Goal: Task Accomplishment & Management: Complete application form

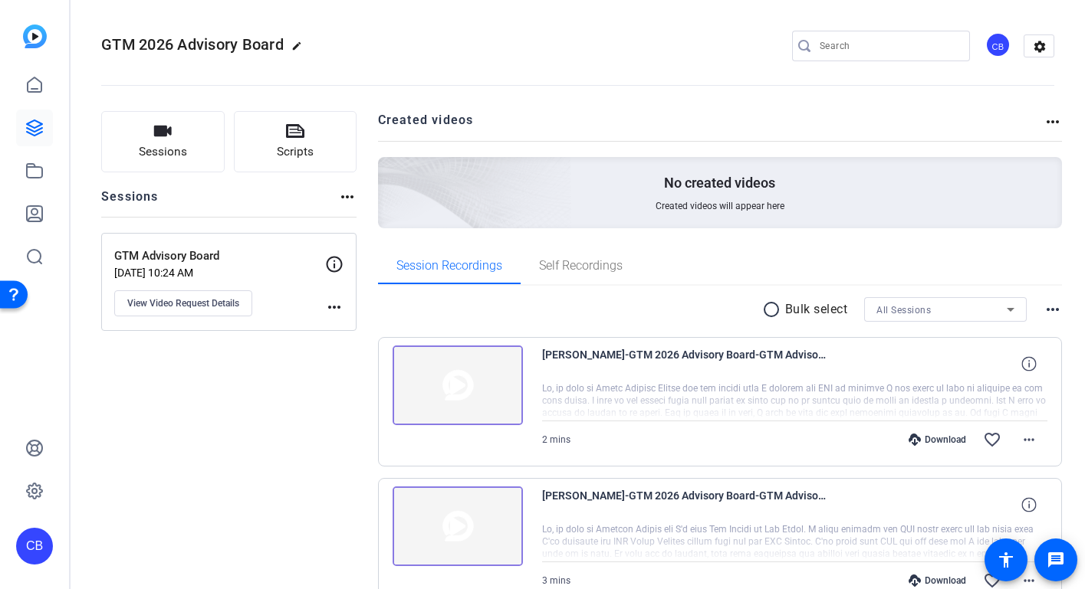
click at [298, 44] on mat-icon "edit" at bounding box center [300, 50] width 18 height 18
click at [299, 51] on div "GTM 2026 Advisory Board check_circle clear" at bounding box center [205, 46] width 208 height 25
click at [267, 48] on span "clear" at bounding box center [262, 46] width 18 height 18
click at [336, 307] on mat-icon "more_horiz" at bounding box center [334, 307] width 18 height 18
click at [336, 307] on div at bounding box center [542, 294] width 1085 height 589
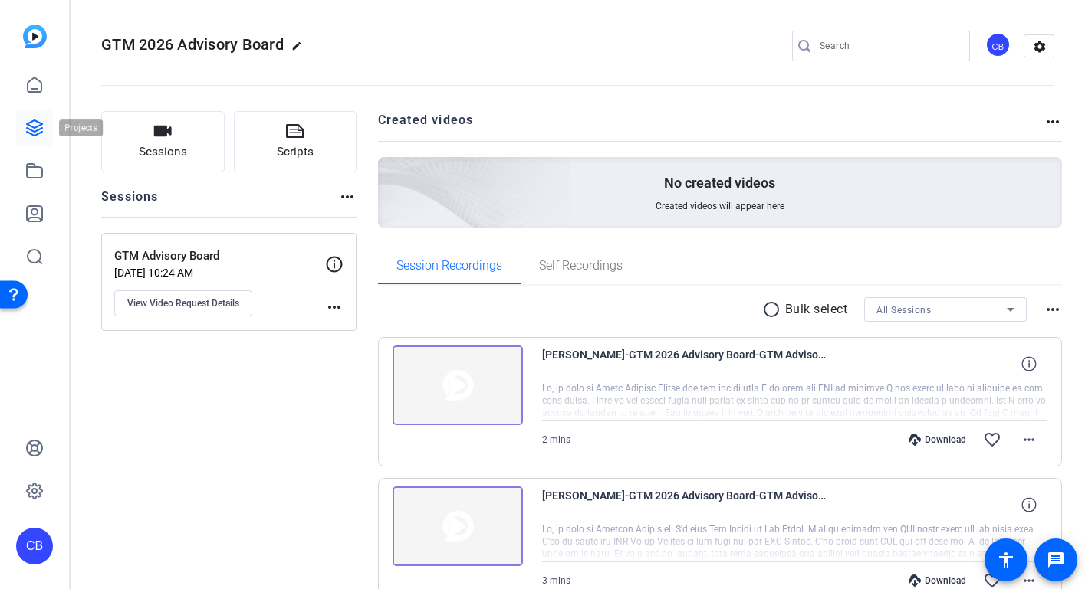
click at [30, 126] on icon at bounding box center [34, 127] width 15 height 15
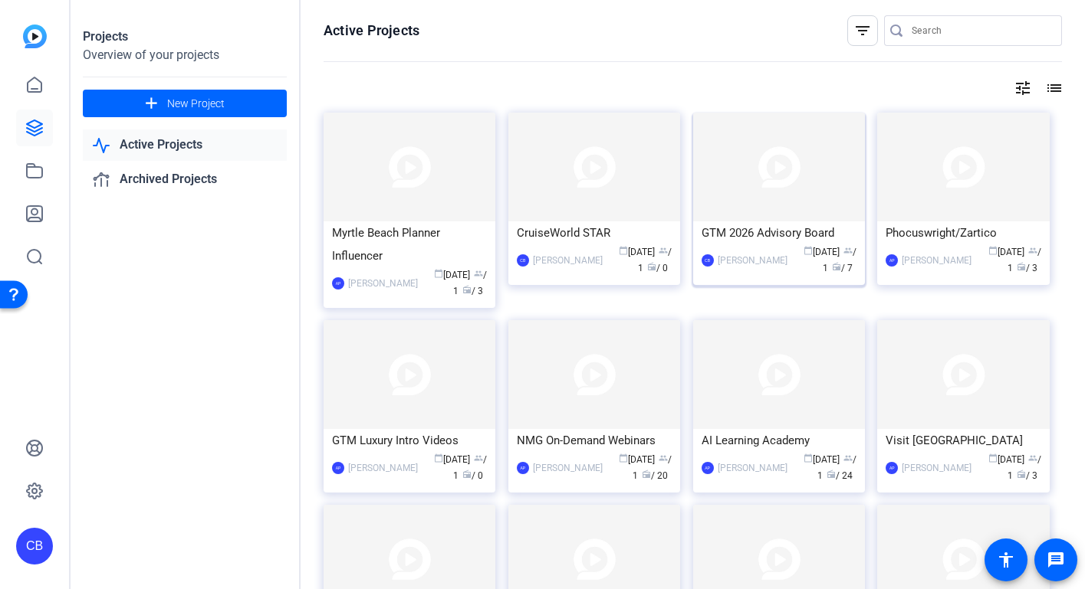
click at [835, 212] on img at bounding box center [779, 167] width 172 height 109
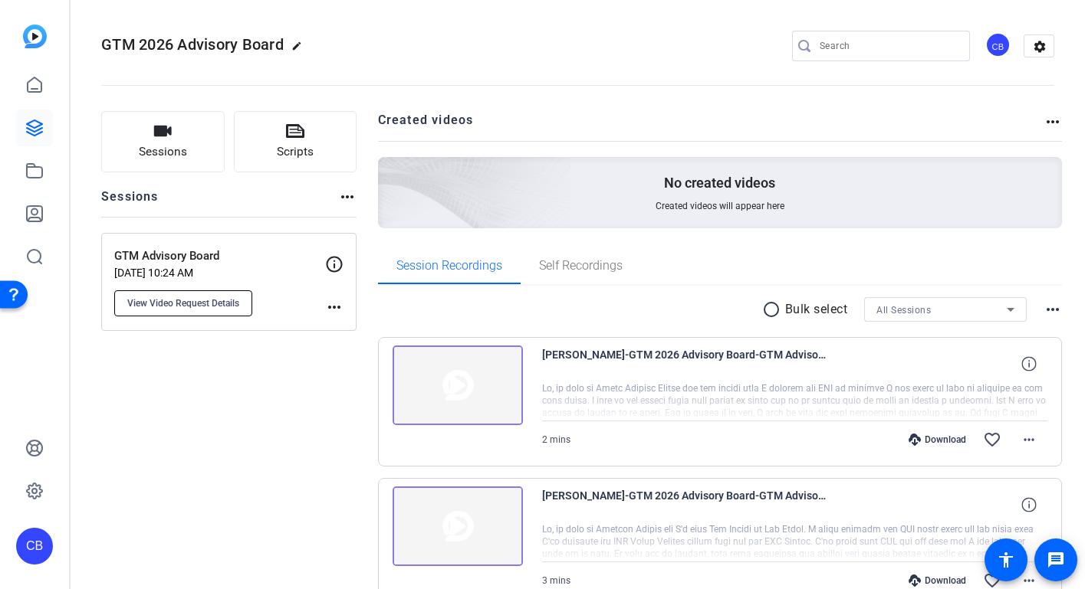
click at [214, 298] on span "View Video Request Details" at bounding box center [183, 303] width 112 height 12
type input "GTM Advisory Board"
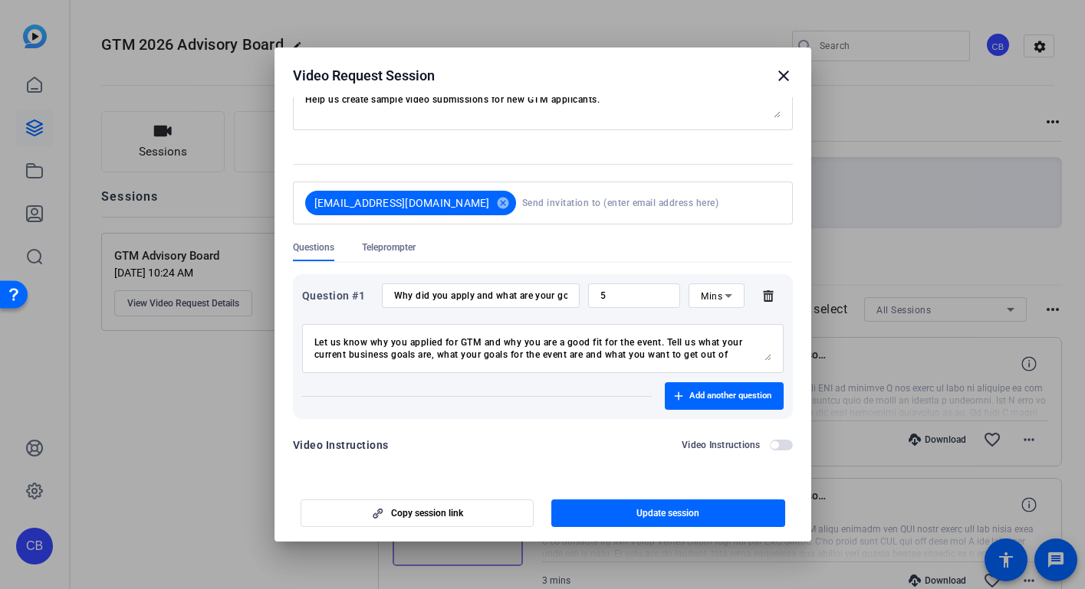
scroll to position [116, 0]
click at [448, 512] on span "Copy session link" at bounding box center [427, 513] width 72 height 12
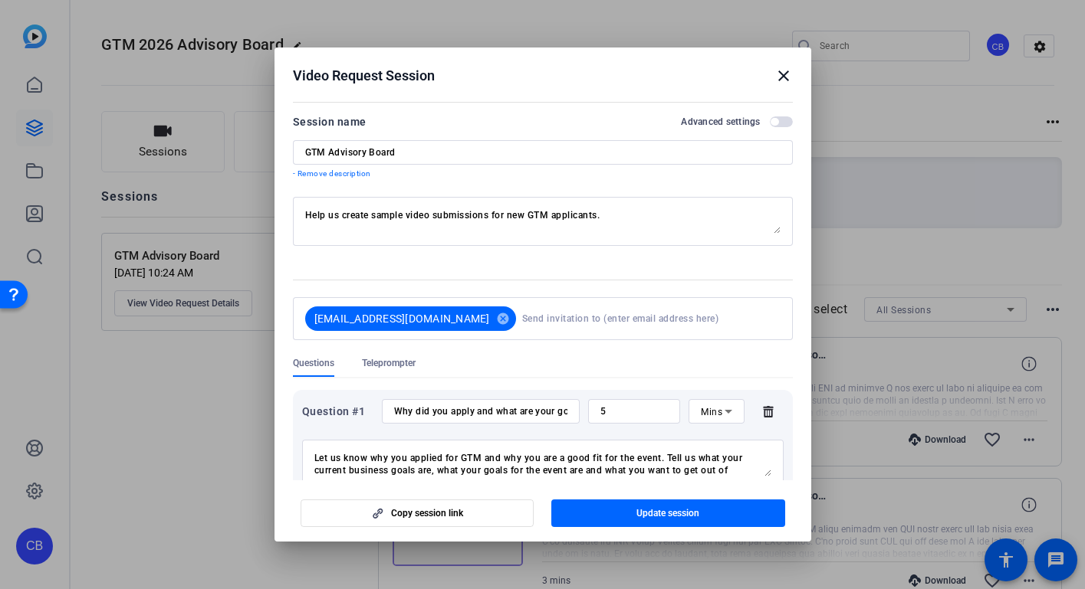
scroll to position [0, 0]
click at [778, 81] on mat-icon "close" at bounding box center [783, 76] width 18 height 18
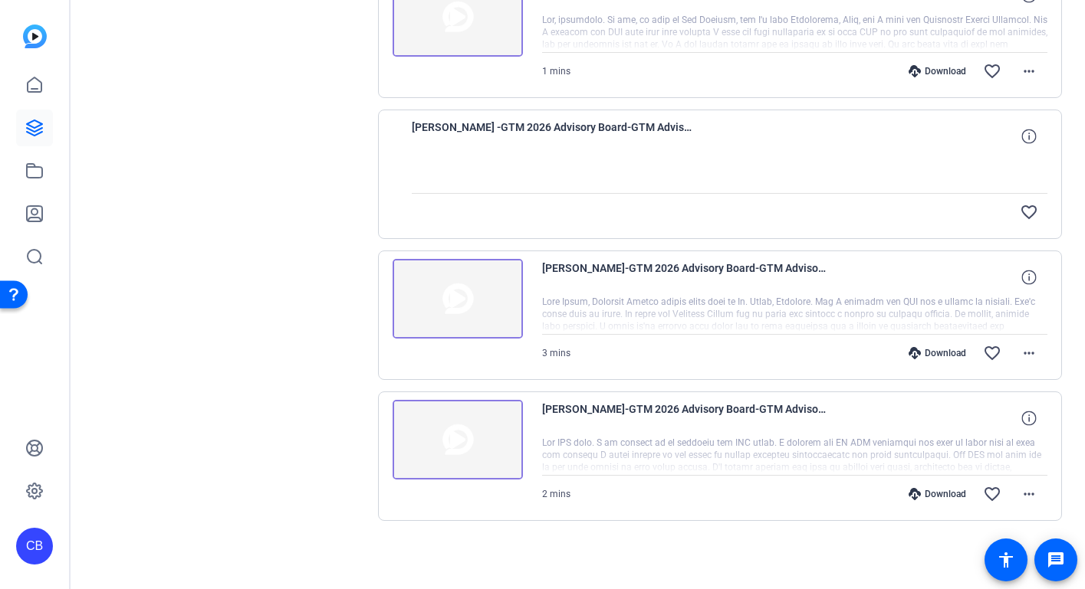
scroll to position [781, 0]
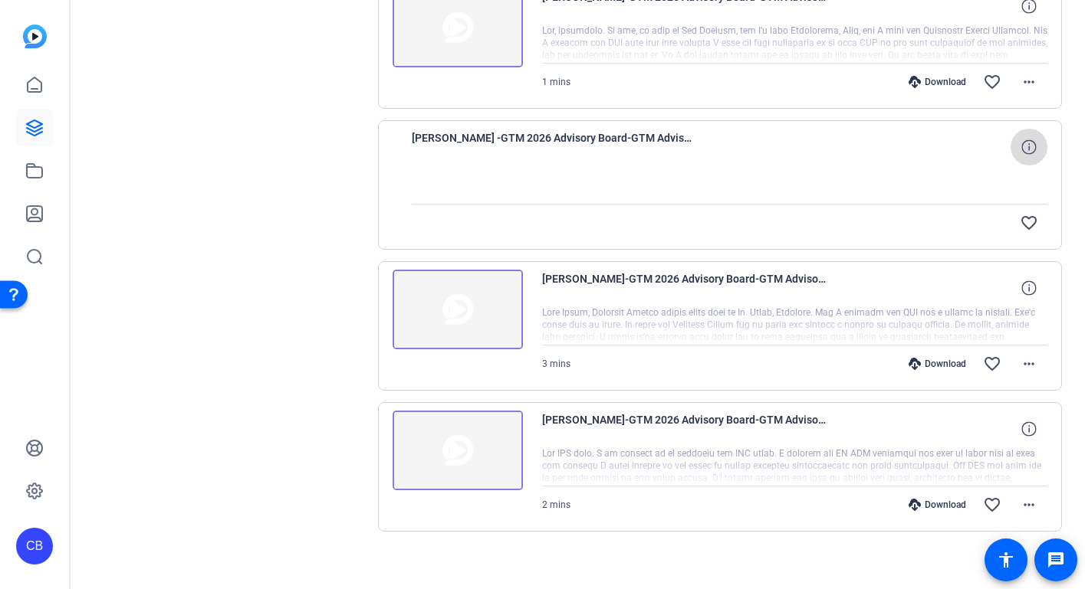
click at [1022, 144] on icon at bounding box center [1028, 146] width 15 height 15
click at [645, 137] on span "Tim Sawhook -GTM 2026 Advisory Board-GTM Advisory Board-1753398808581-webcam" at bounding box center [554, 147] width 284 height 37
click at [617, 189] on div at bounding box center [730, 185] width 636 height 38
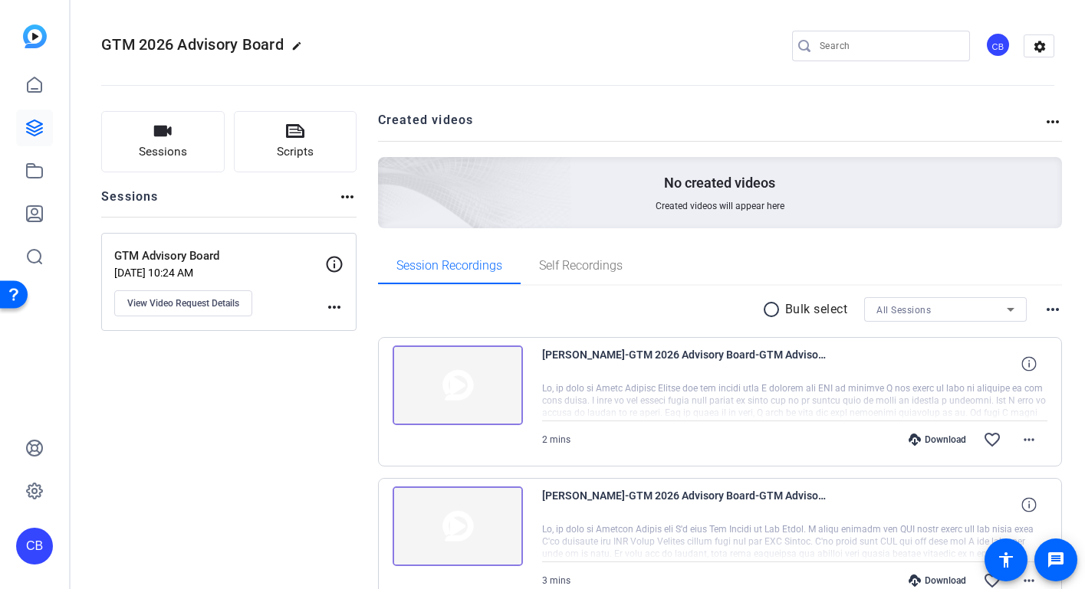
scroll to position [0, 0]
click at [34, 494] on icon at bounding box center [34, 491] width 18 height 18
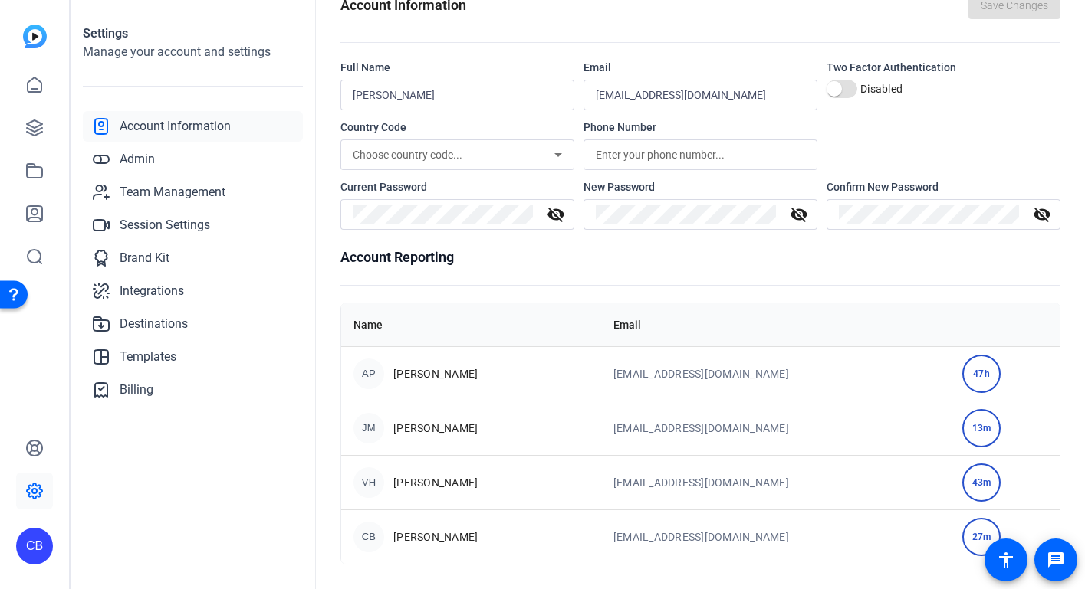
scroll to position [33, 0]
click at [171, 357] on span "Templates" at bounding box center [148, 357] width 57 height 18
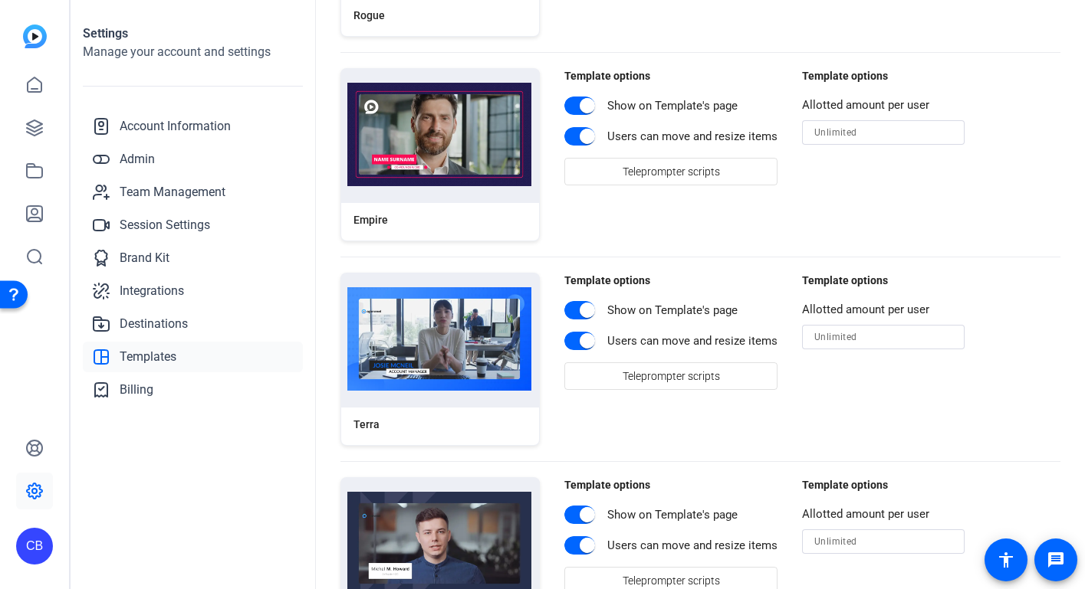
scroll to position [2151, 0]
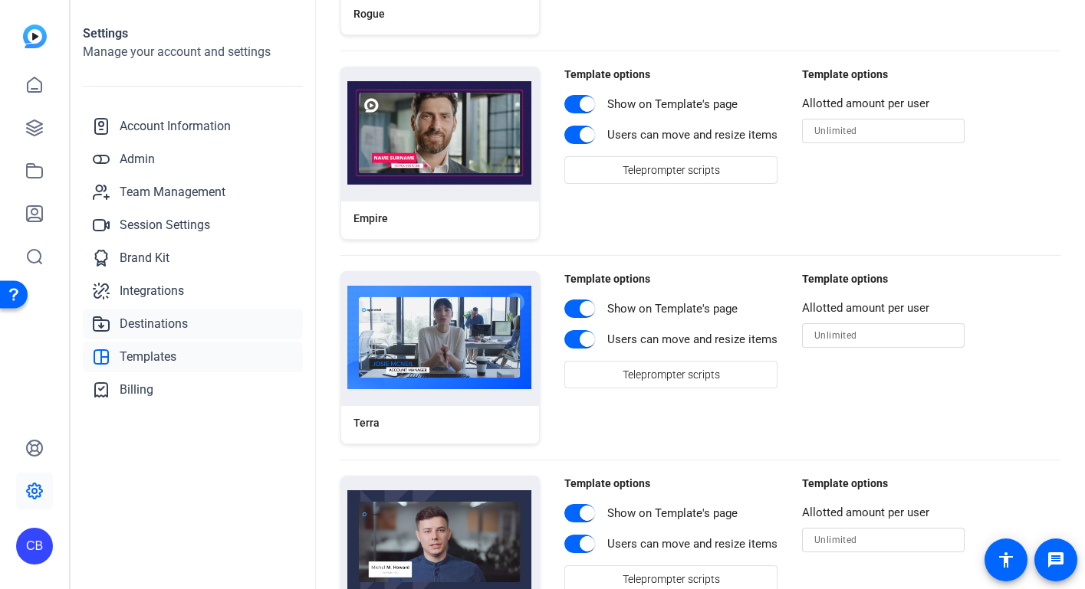
click at [185, 324] on span "Destinations" at bounding box center [154, 324] width 68 height 18
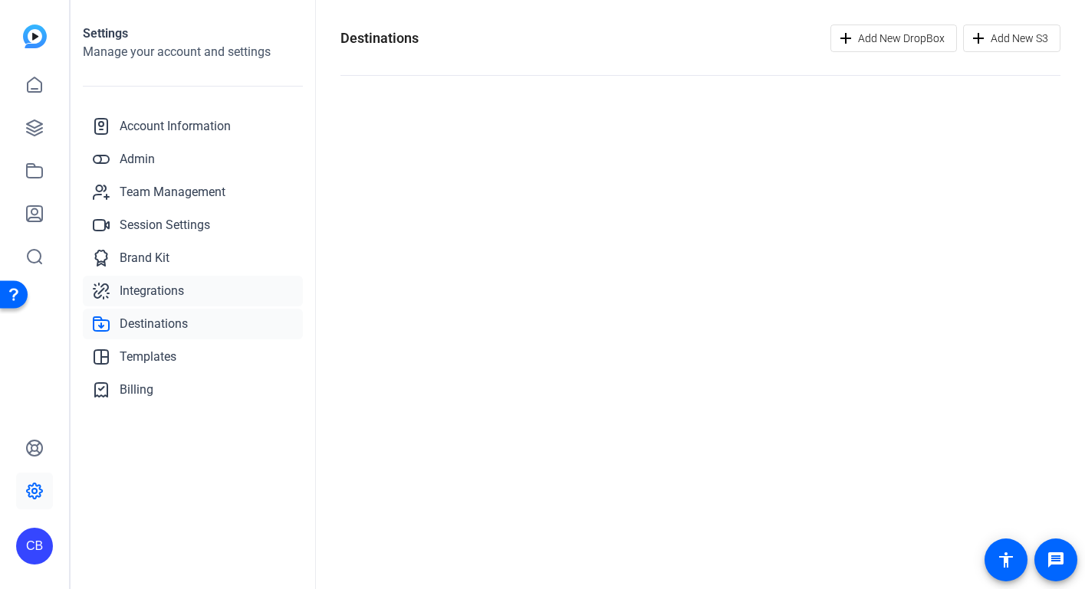
click at [195, 286] on link "Integrations" at bounding box center [193, 291] width 220 height 31
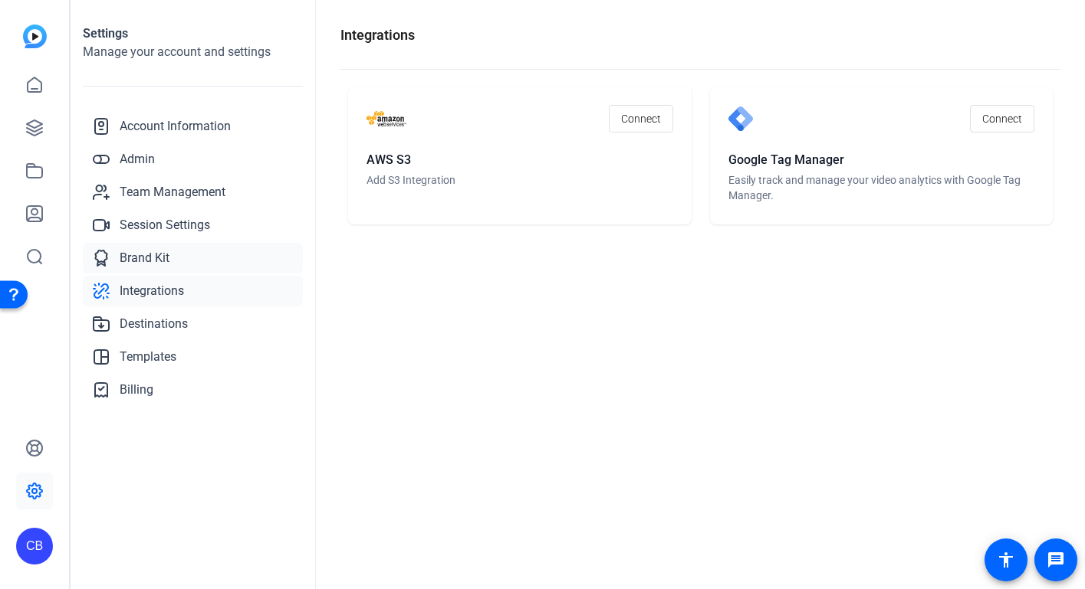
click at [202, 255] on link "Brand Kit" at bounding box center [193, 258] width 220 height 31
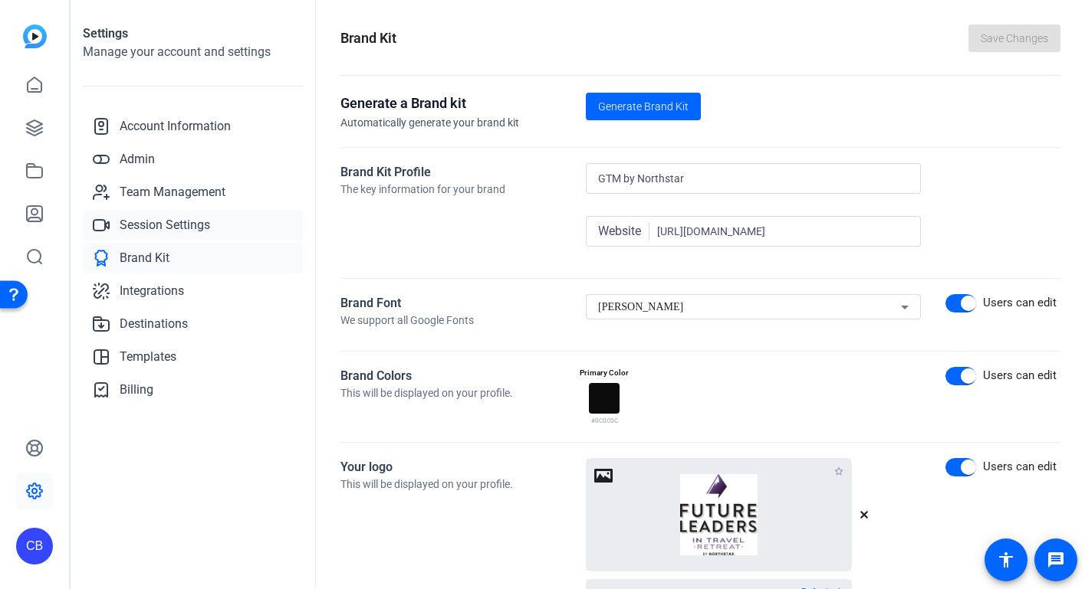
click at [197, 229] on span "Session Settings" at bounding box center [165, 225] width 90 height 18
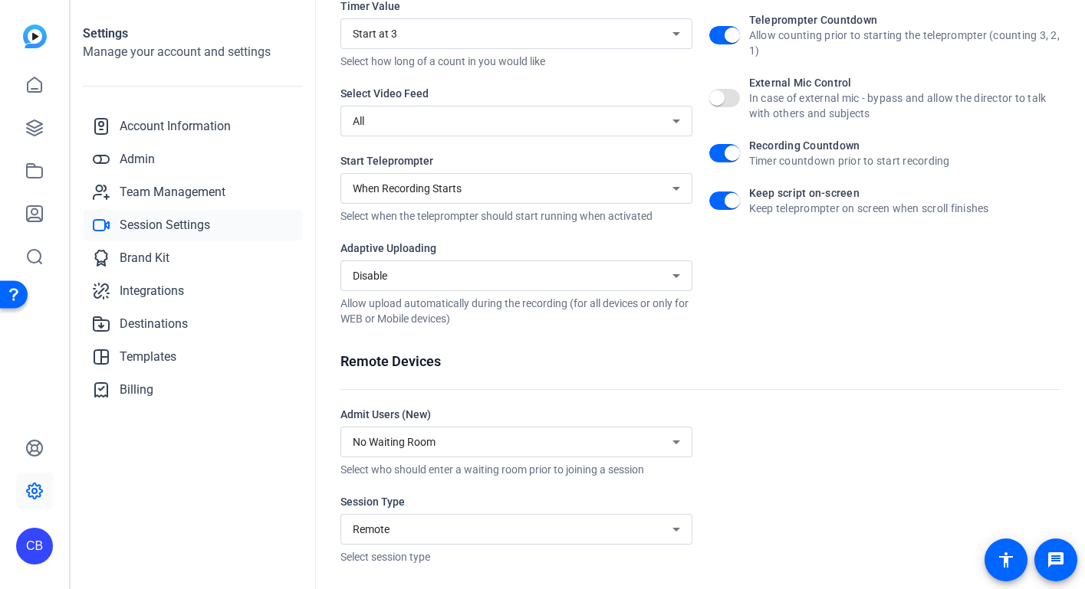
scroll to position [274, 0]
click at [224, 194] on span "Team Management" at bounding box center [173, 192] width 106 height 18
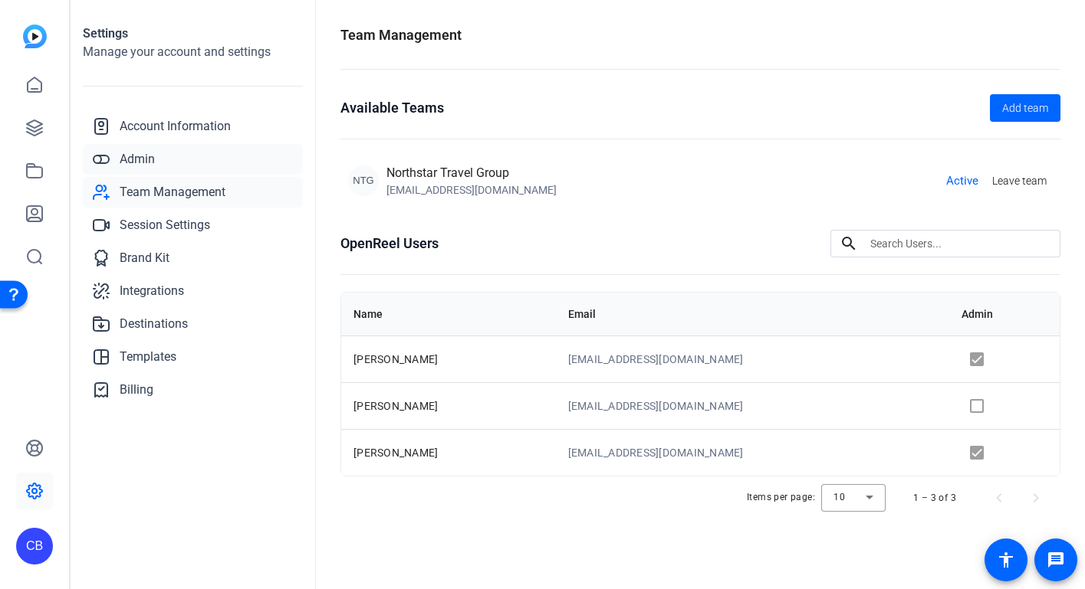
click at [138, 164] on span "Admin" at bounding box center [137, 159] width 35 height 18
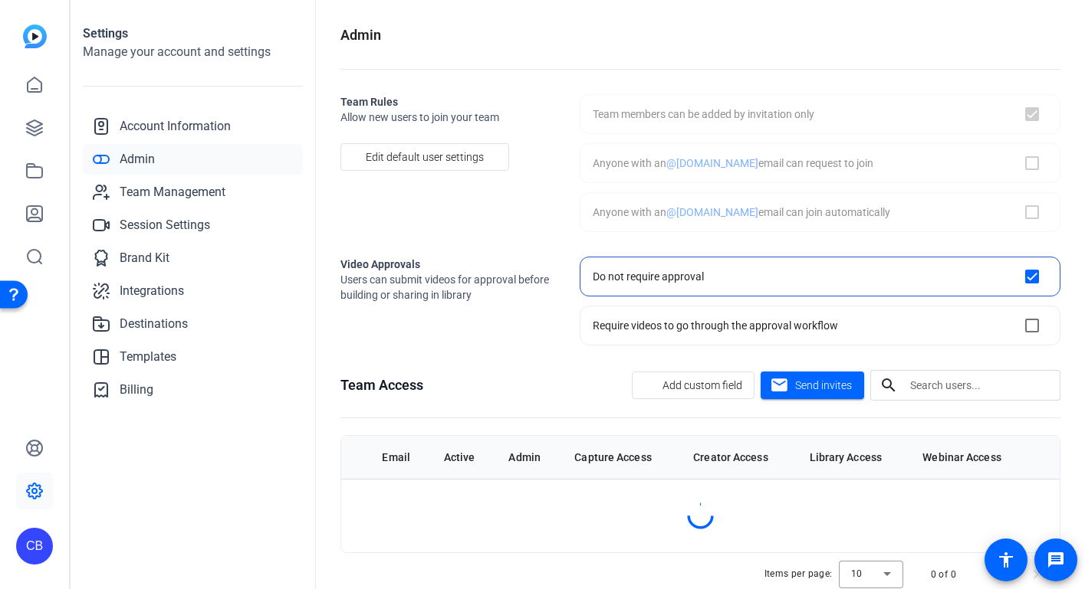
checkbox input "true"
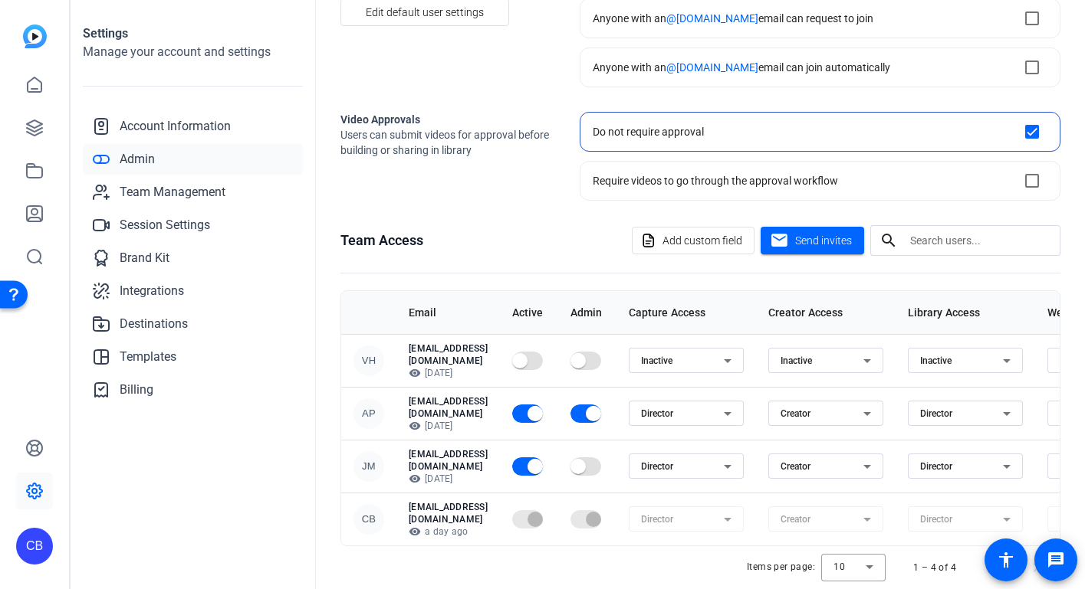
scroll to position [152, 0]
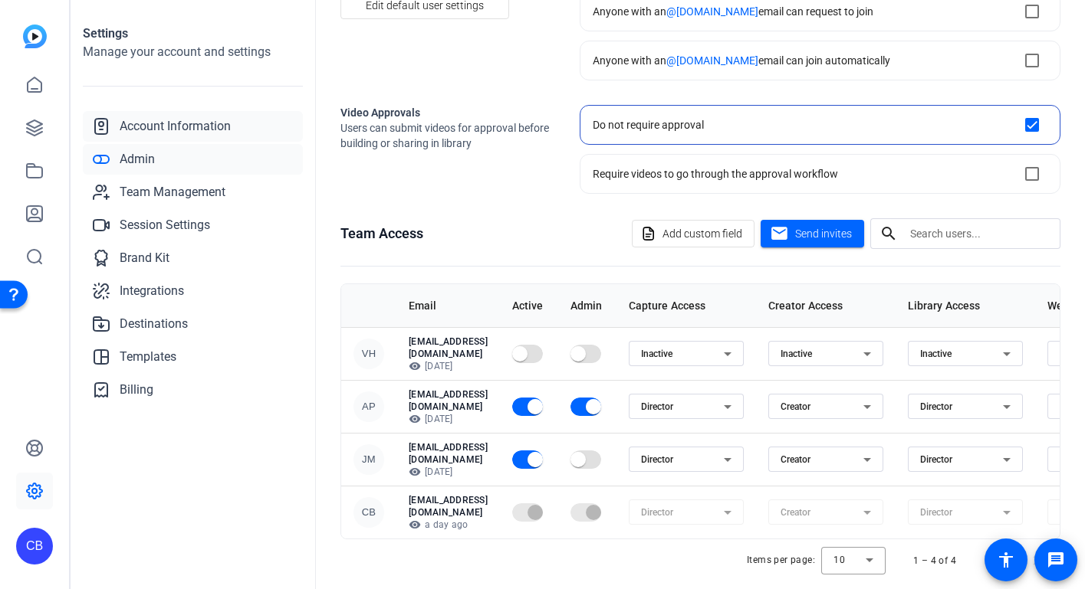
click at [192, 123] on span "Account Information" at bounding box center [175, 126] width 111 height 18
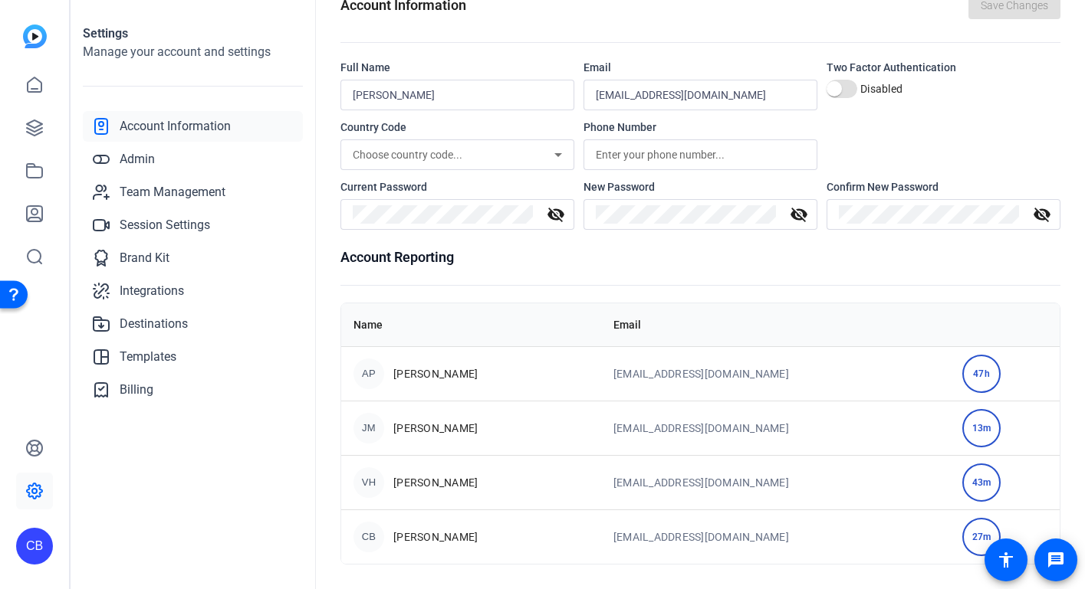
scroll to position [33, 0]
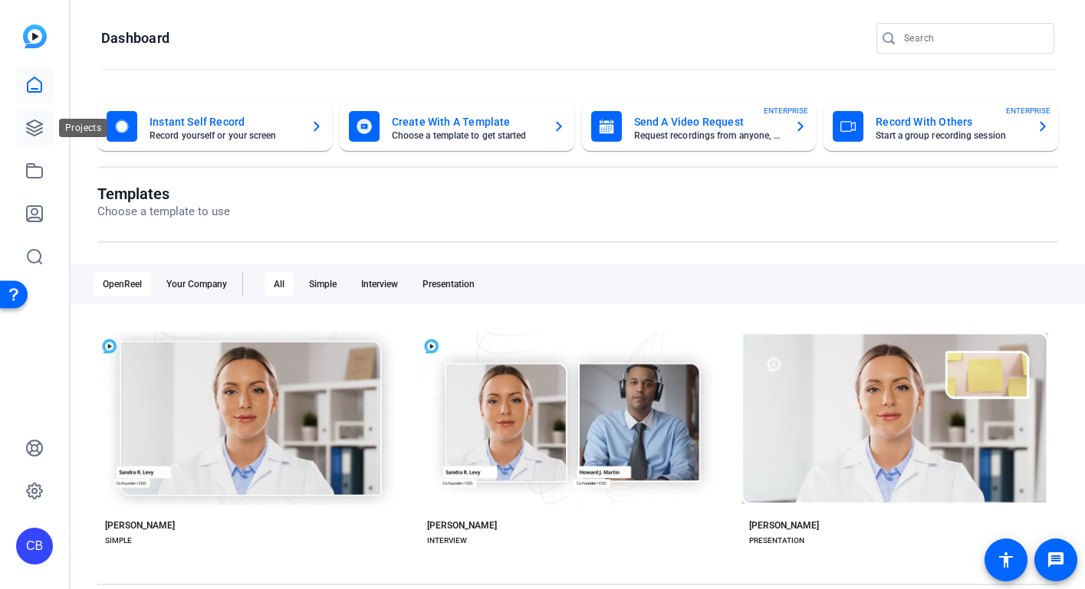
click at [39, 121] on icon at bounding box center [34, 128] width 18 height 18
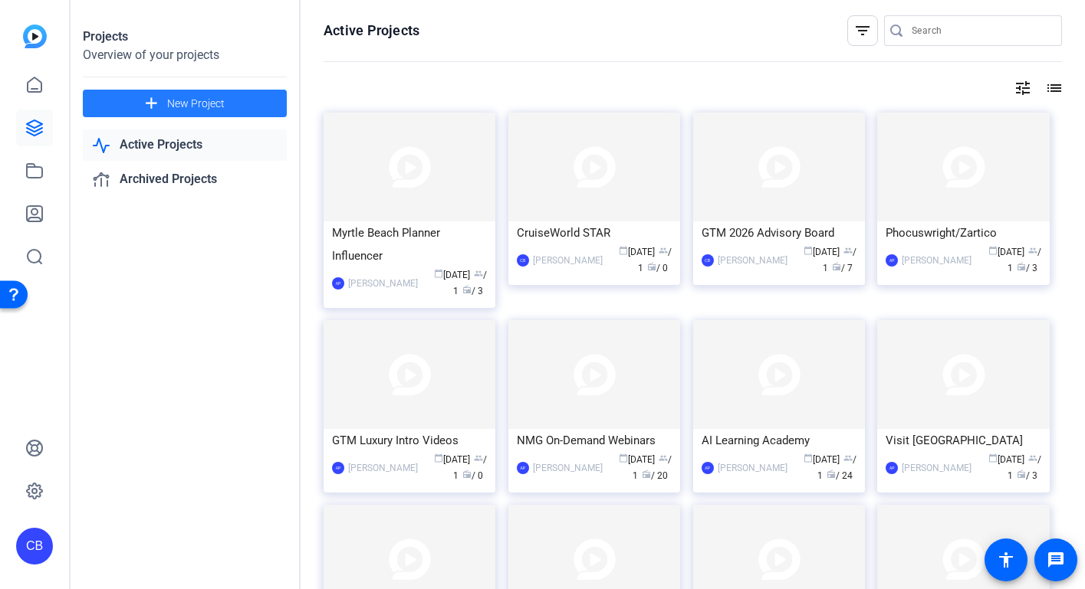
click at [222, 105] on span "New Project" at bounding box center [195, 104] width 57 height 16
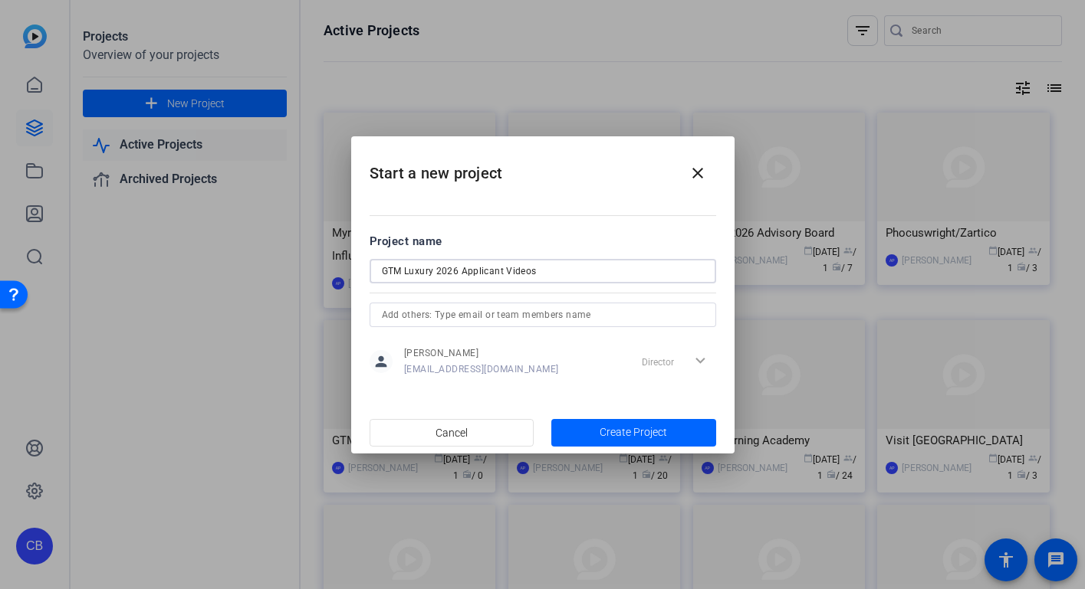
type input "GTM Luxury 2026 Applicant Videos"
click at [702, 362] on div "Director expand_more" at bounding box center [675, 362] width 80 height 28
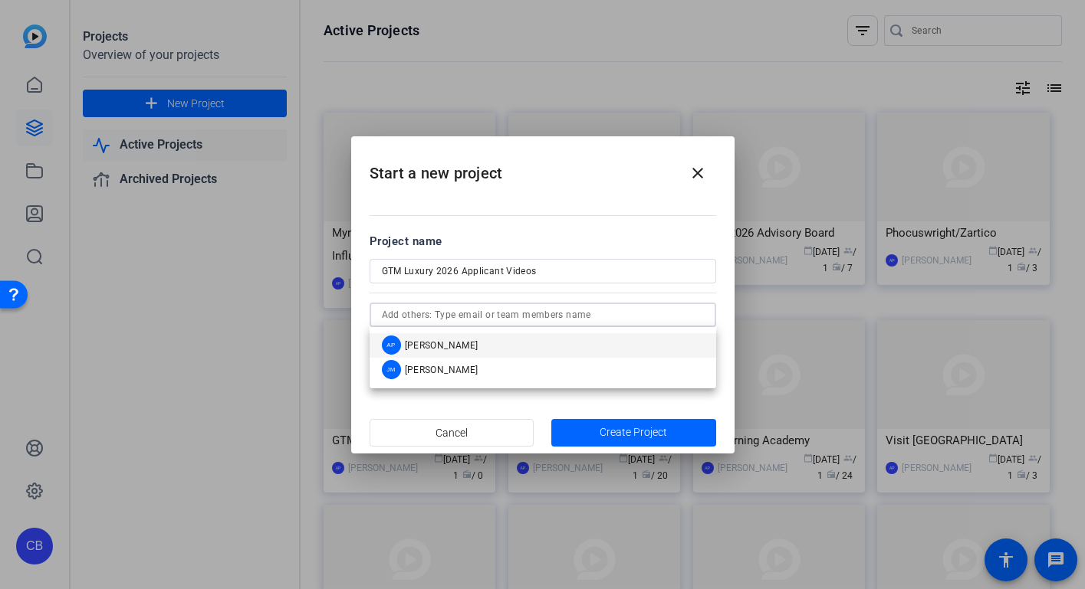
click at [655, 315] on input "text" at bounding box center [543, 315] width 322 height 18
click at [655, 240] on div "Project name" at bounding box center [542, 241] width 346 height 17
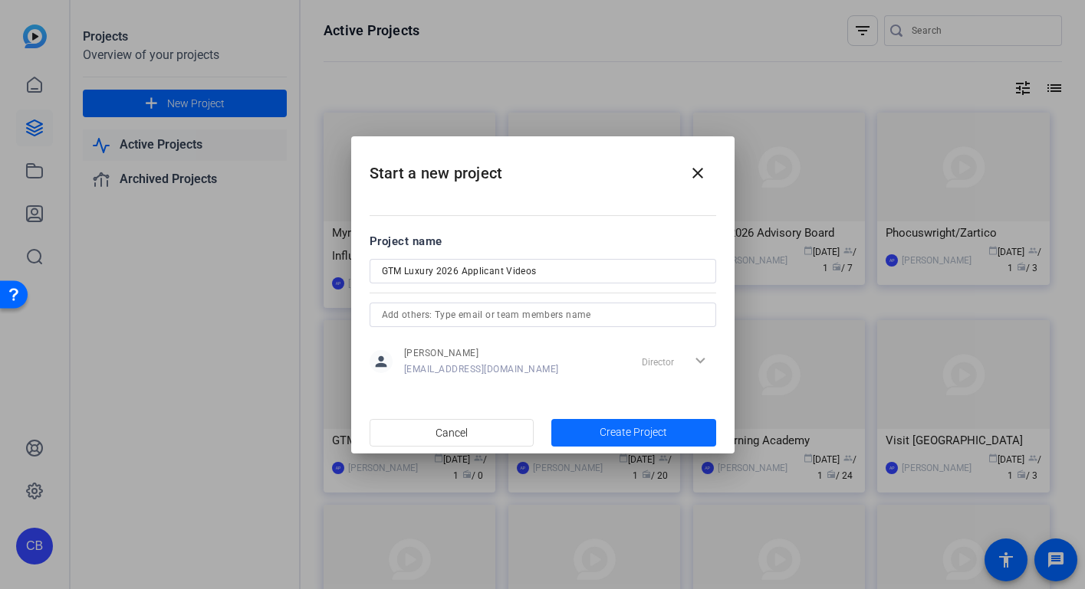
click at [625, 436] on span "Create Project" at bounding box center [632, 433] width 67 height 16
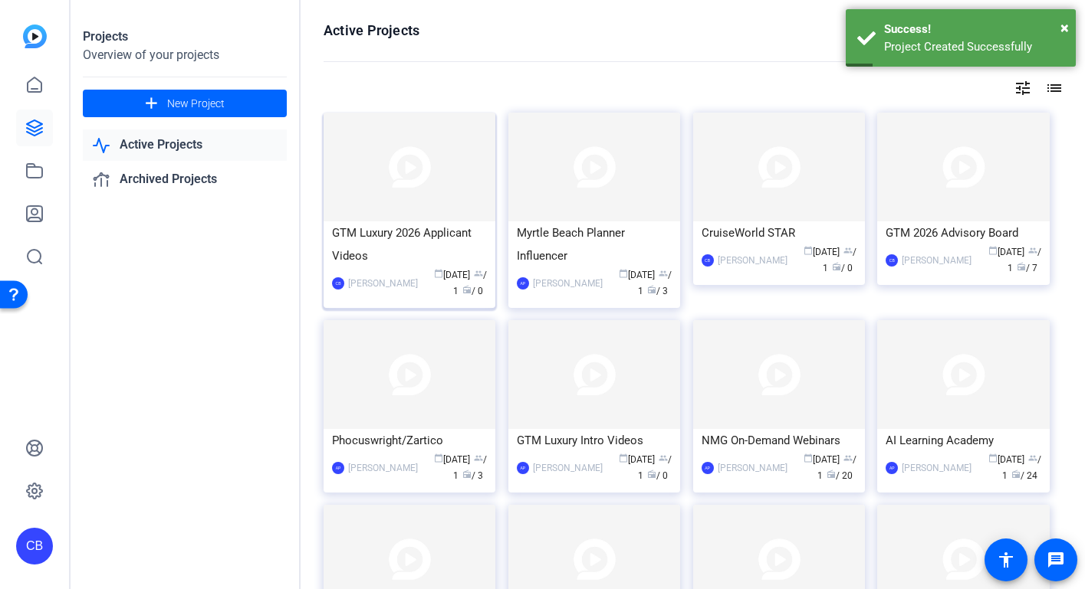
click at [409, 243] on div "GTM Luxury 2026 Applicant Videos" at bounding box center [409, 245] width 155 height 46
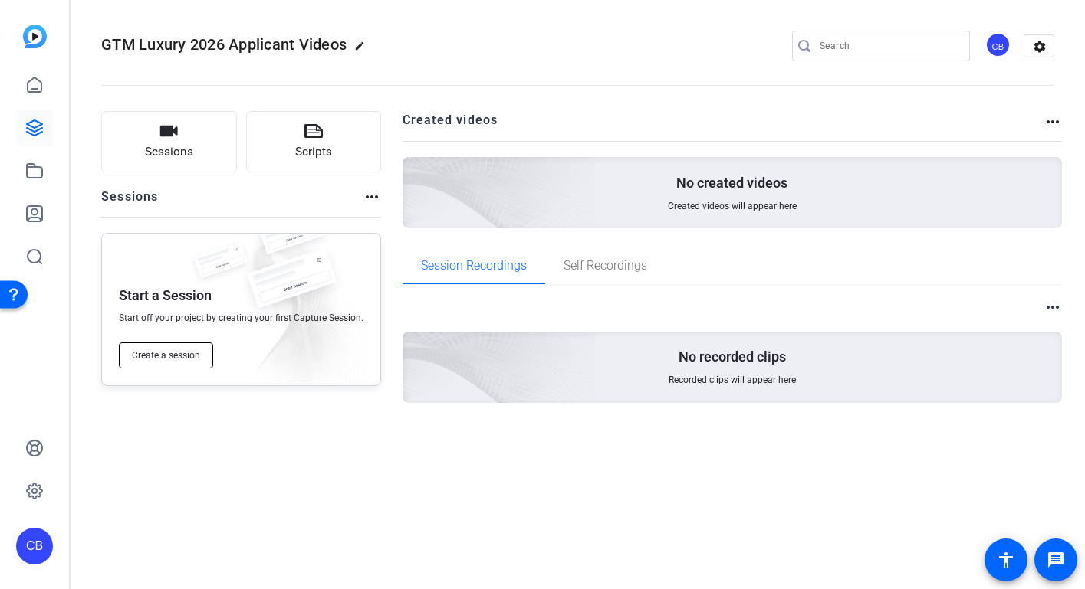
click at [164, 352] on span "Create a session" at bounding box center [166, 355] width 68 height 12
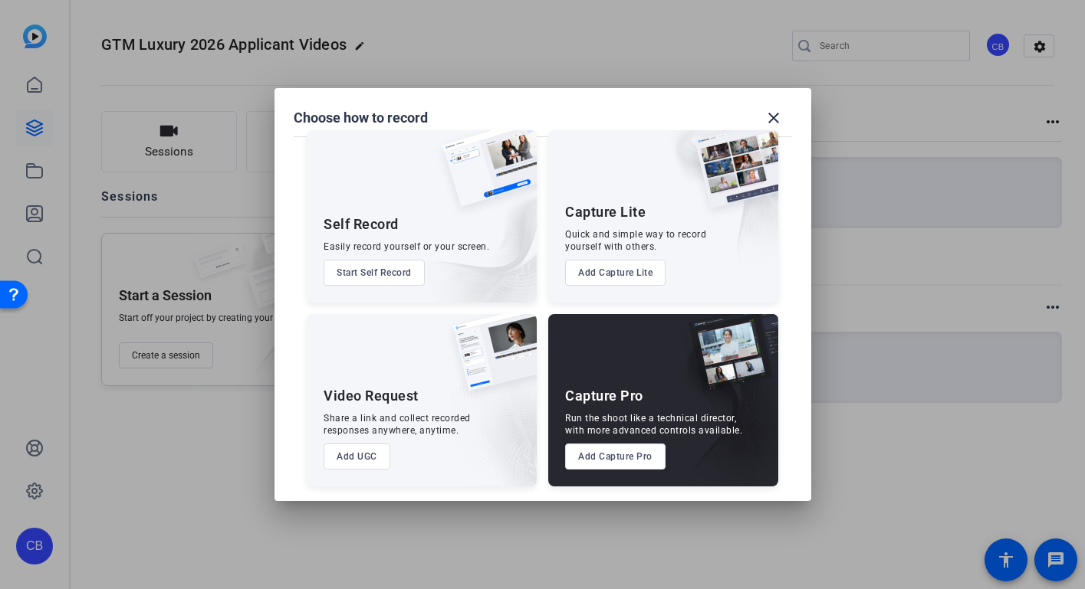
scroll to position [19, 0]
click at [357, 451] on button "Add UGC" at bounding box center [356, 457] width 67 height 26
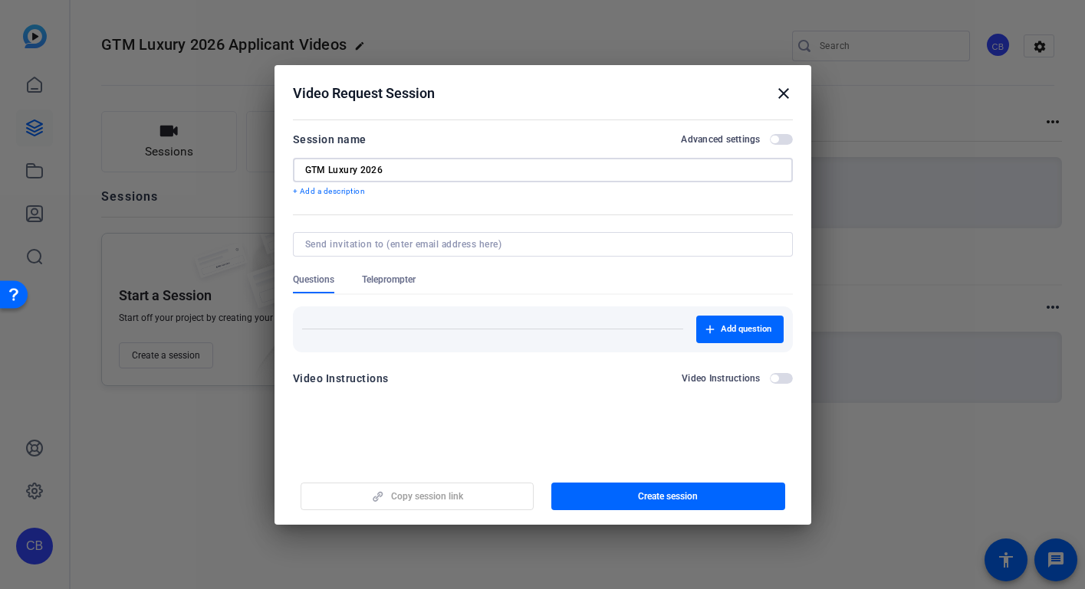
type input "GTM Luxury 2026"
click at [333, 193] on p "+ Add a description" at bounding box center [543, 191] width 500 height 12
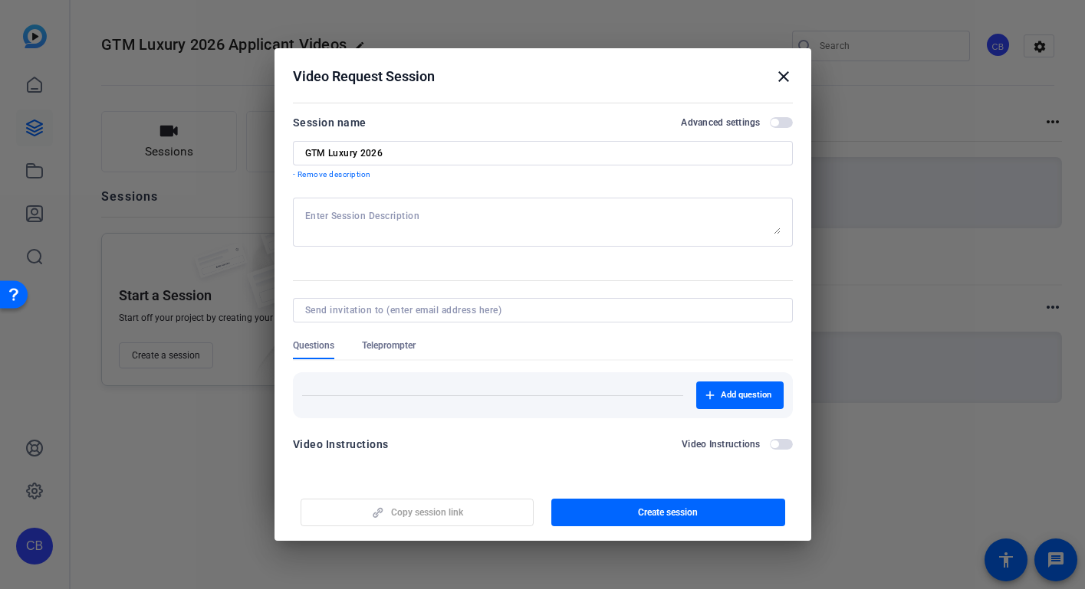
click at [330, 212] on textarea at bounding box center [542, 222] width 475 height 25
type textarea "C"
click at [362, 214] on textarea "Congratualtions" at bounding box center [542, 222] width 475 height 25
click at [392, 219] on textarea "Congratulations" at bounding box center [542, 222] width 475 height 25
click at [636, 218] on textarea "Congratulations on making it to the video submission portion of the GTM luxury" at bounding box center [542, 222] width 475 height 25
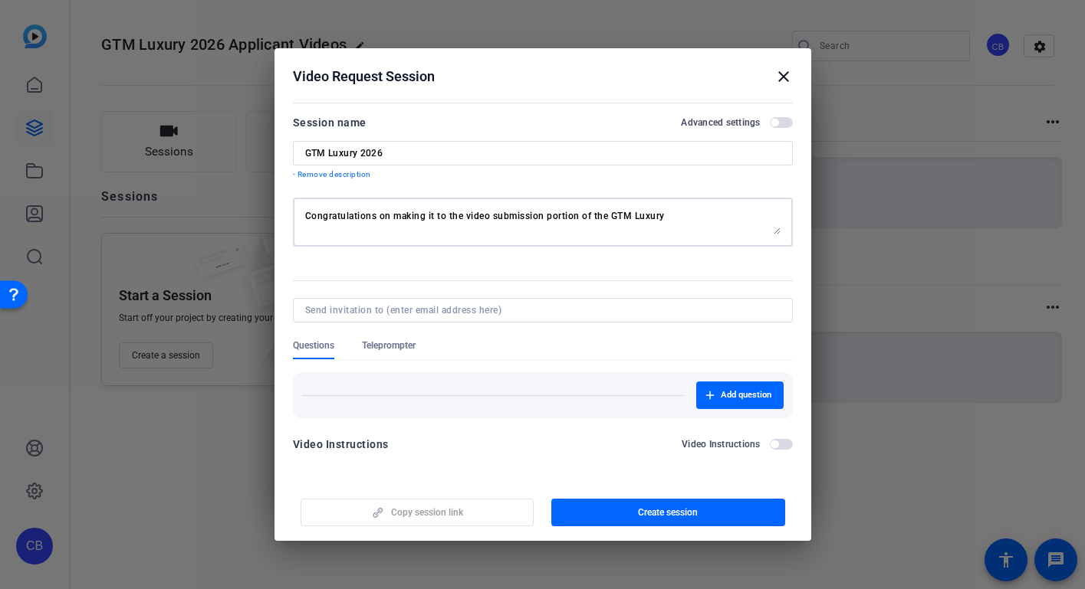
click at [685, 218] on textarea "Congratulations on making it to the video submission portion of the GTM Luxury" at bounding box center [542, 222] width 475 height 25
type textarea "Congratulations on making it to the video submission portion of the GTM Luxury …"
click at [722, 393] on span "Add question" at bounding box center [745, 395] width 51 height 12
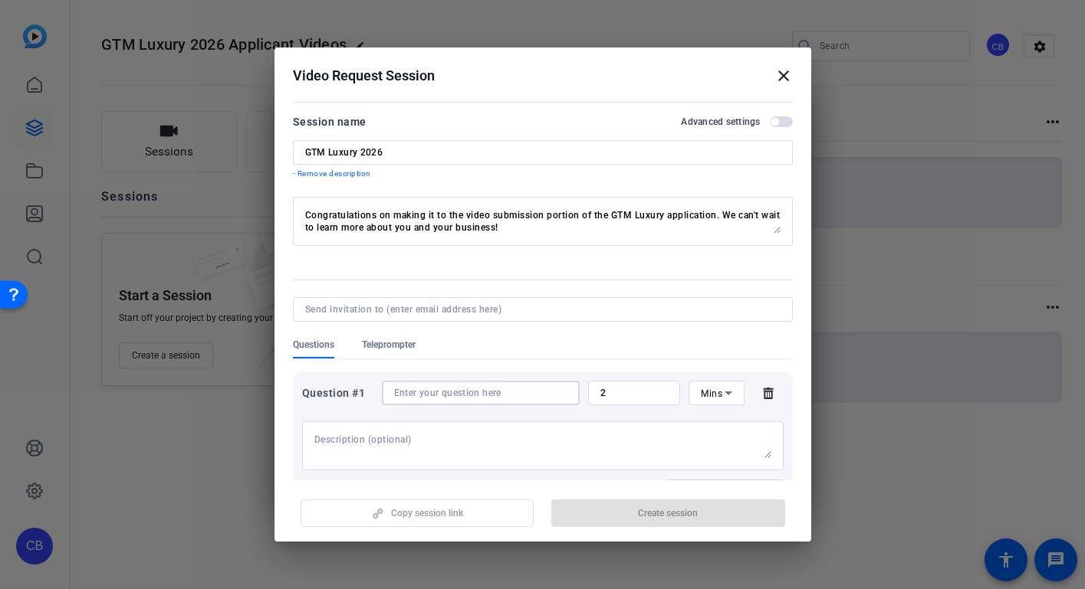
click at [432, 395] on input at bounding box center [480, 393] width 173 height 12
paste input "Why did you apply and what are your goals?"
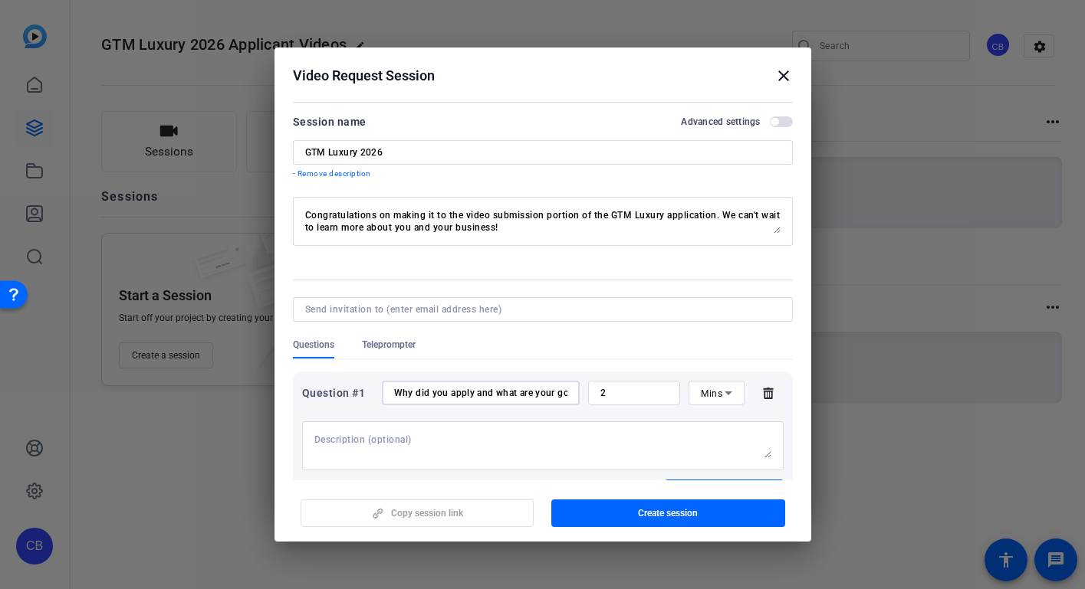
type input "Why did you apply and what are your goals?"
click at [649, 397] on input "2" at bounding box center [634, 393] width 68 height 12
type input "5"
click at [342, 443] on textarea at bounding box center [542, 446] width 457 height 25
paste textarea "Let us know why you applied for GTM and why you are a good fit for the event. T…"
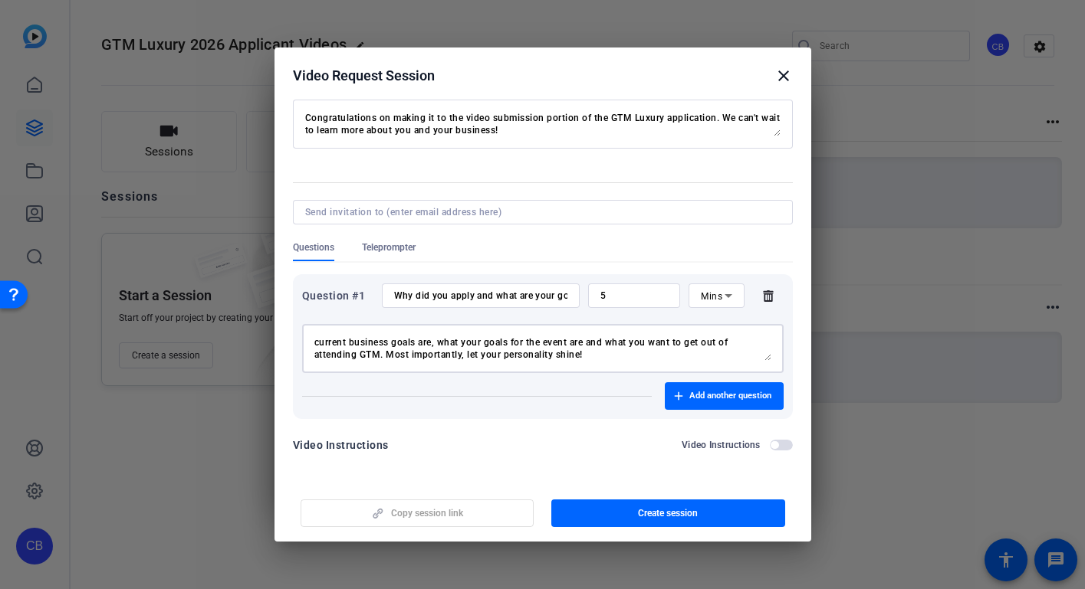
type textarea "Let us know why you applied for GTM and why you are a good fit for the event. T…"
click at [773, 445] on span "button" at bounding box center [774, 445] width 8 height 8
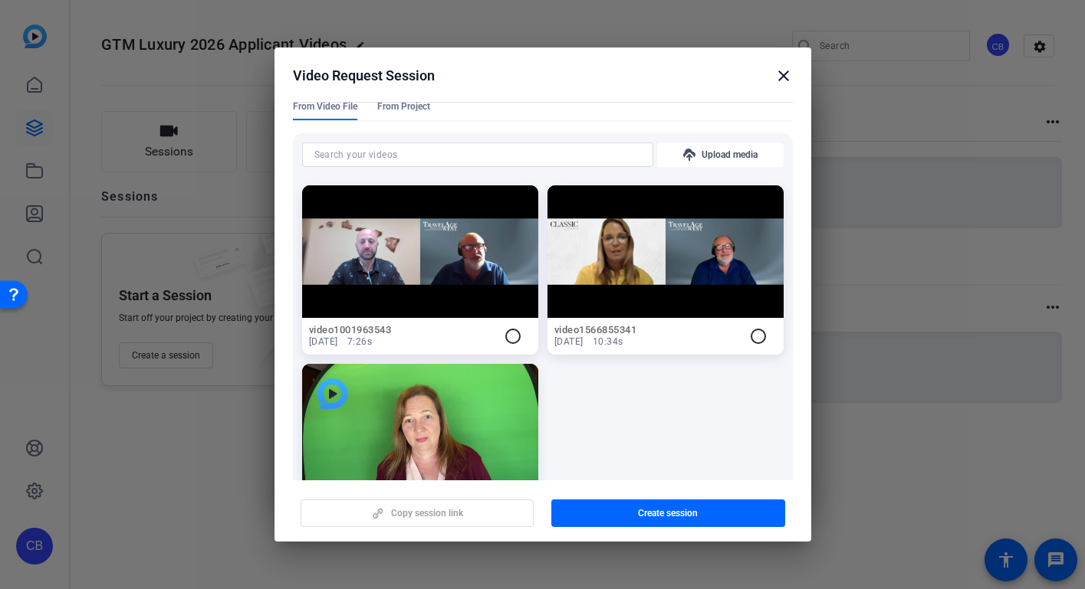
scroll to position [358, 0]
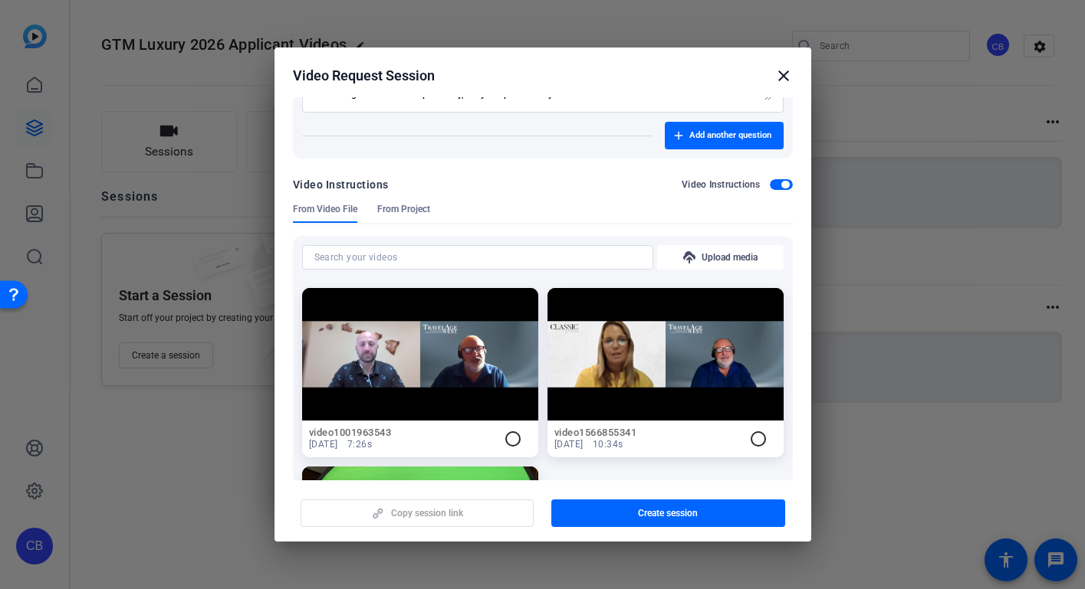
click at [409, 213] on span "From Project" at bounding box center [403, 209] width 53 height 12
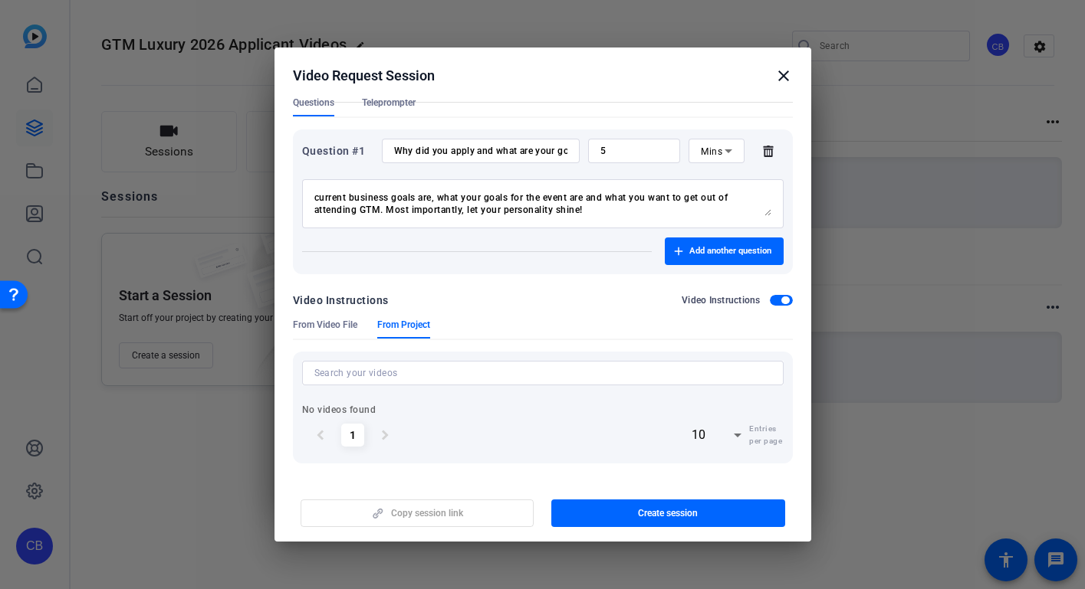
scroll to position [0, 0]
click at [782, 300] on span "button" at bounding box center [785, 301] width 8 height 8
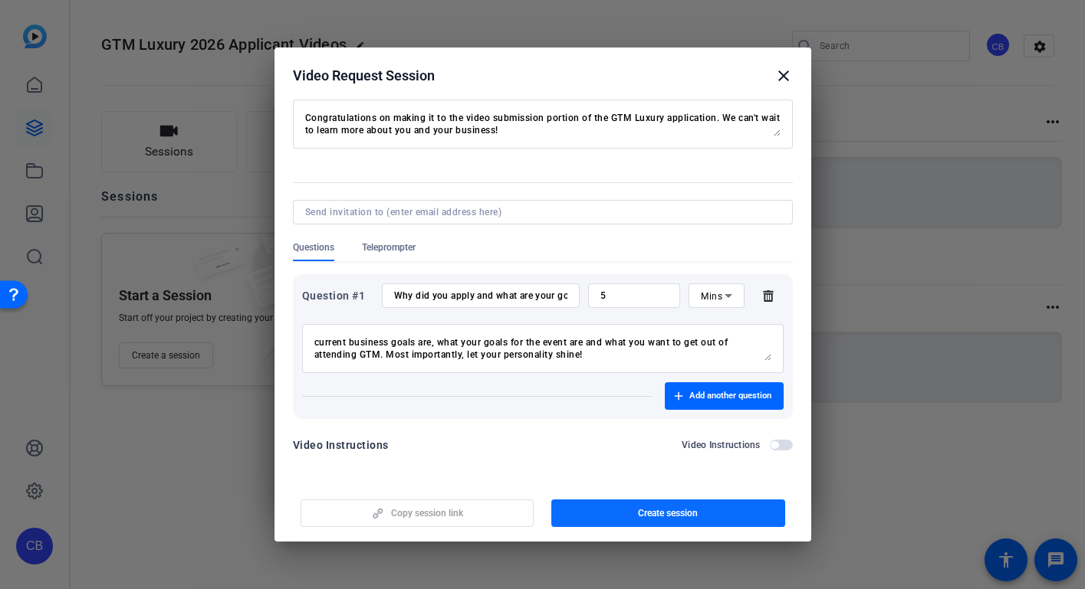
click at [640, 511] on span "Create session" at bounding box center [668, 513] width 60 height 12
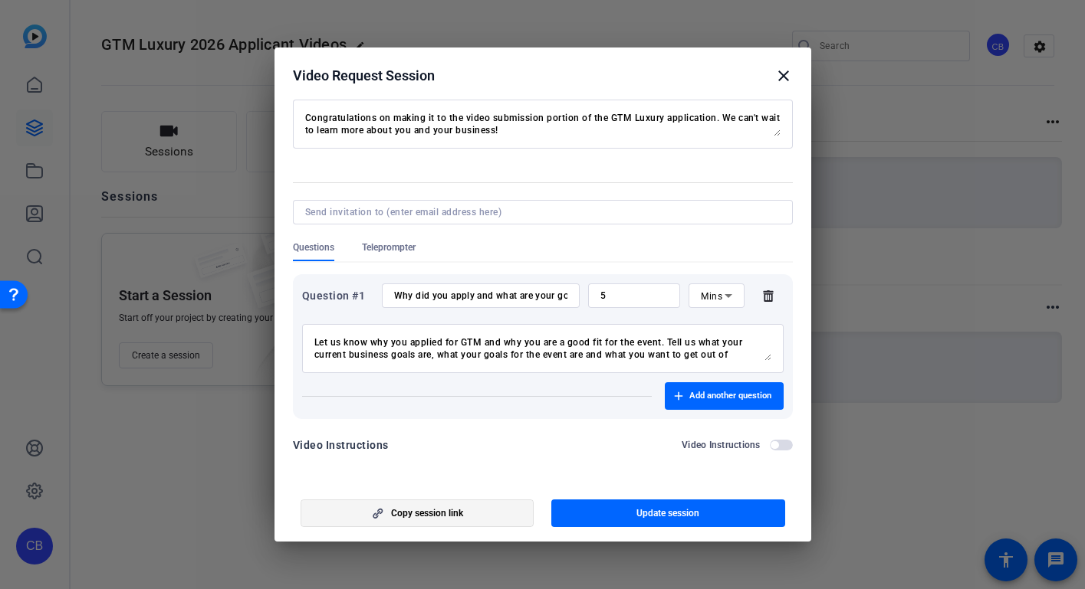
click at [411, 512] on span "Copy session link" at bounding box center [427, 513] width 72 height 12
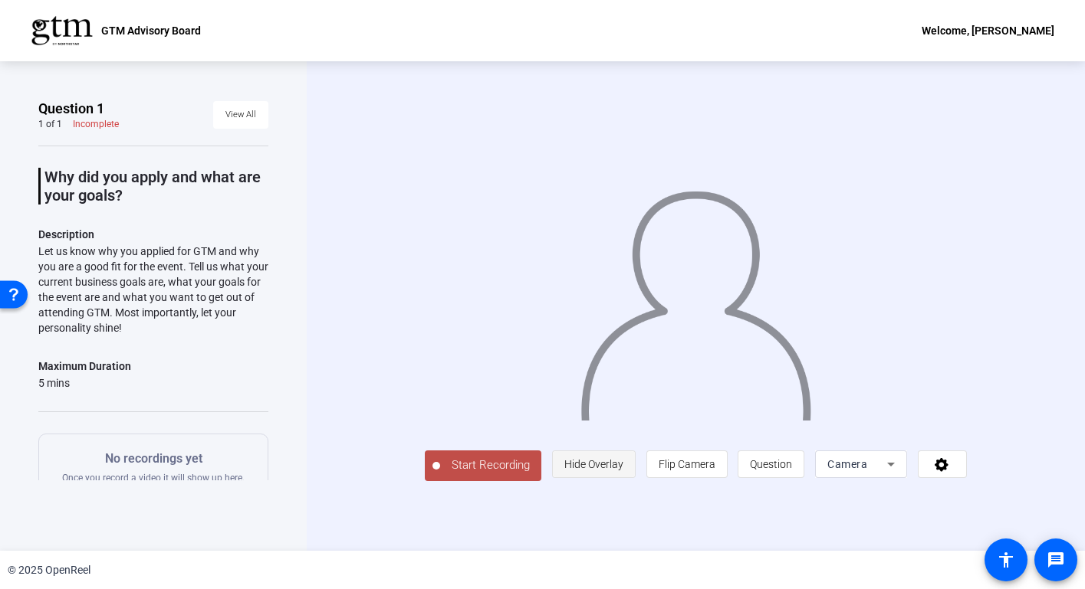
click at [623, 471] on span "Hide Overlay" at bounding box center [593, 464] width 59 height 12
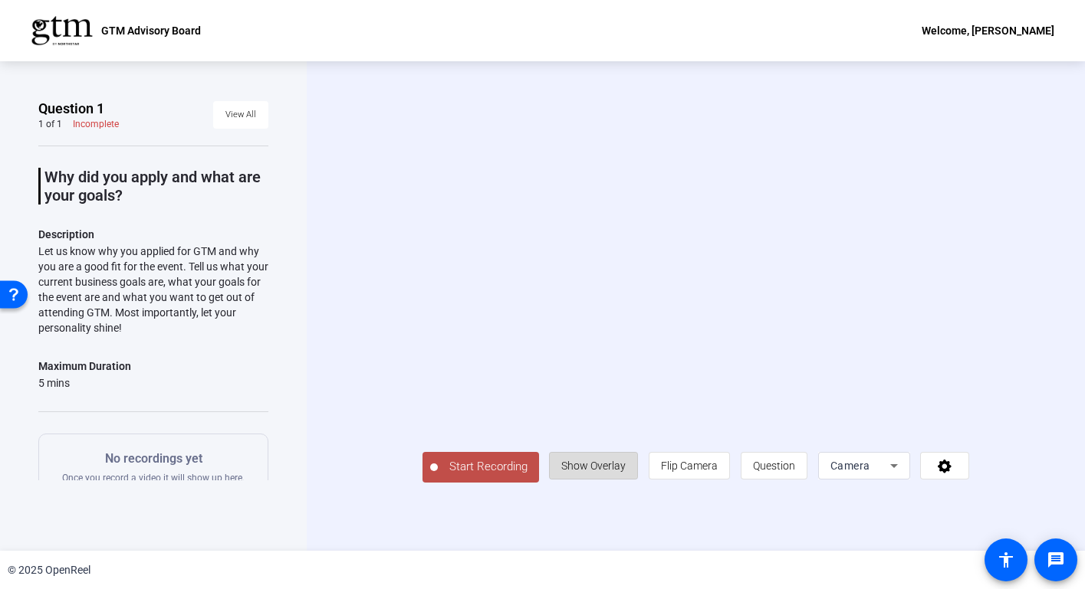
click at [625, 472] on span "Show Overlay" at bounding box center [593, 466] width 64 height 12
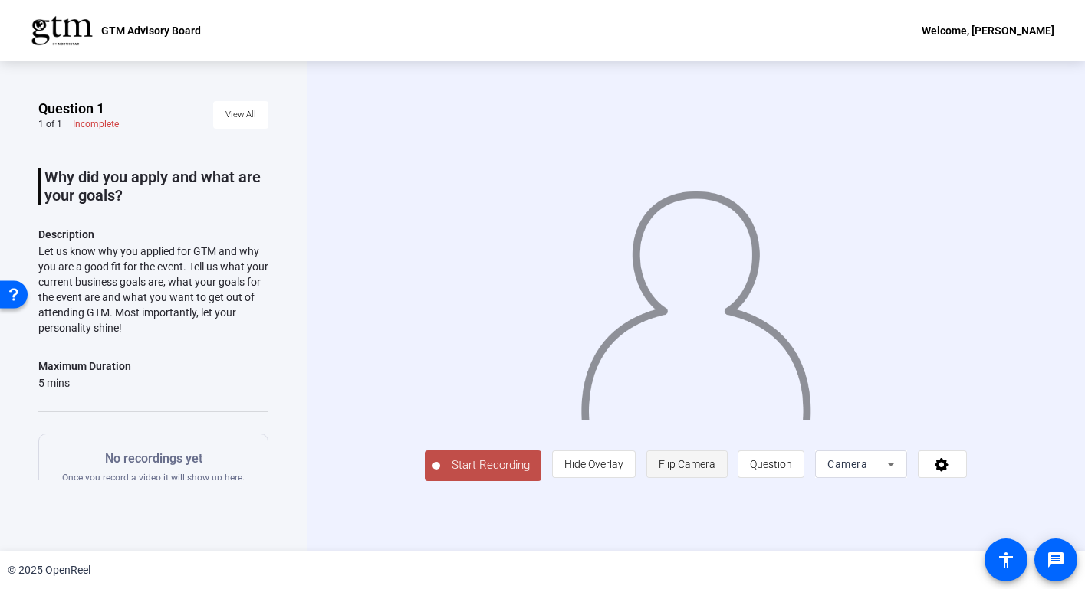
click at [715, 471] on span "Flip Camera" at bounding box center [686, 464] width 57 height 12
click at [792, 471] on span "Question" at bounding box center [771, 464] width 42 height 12
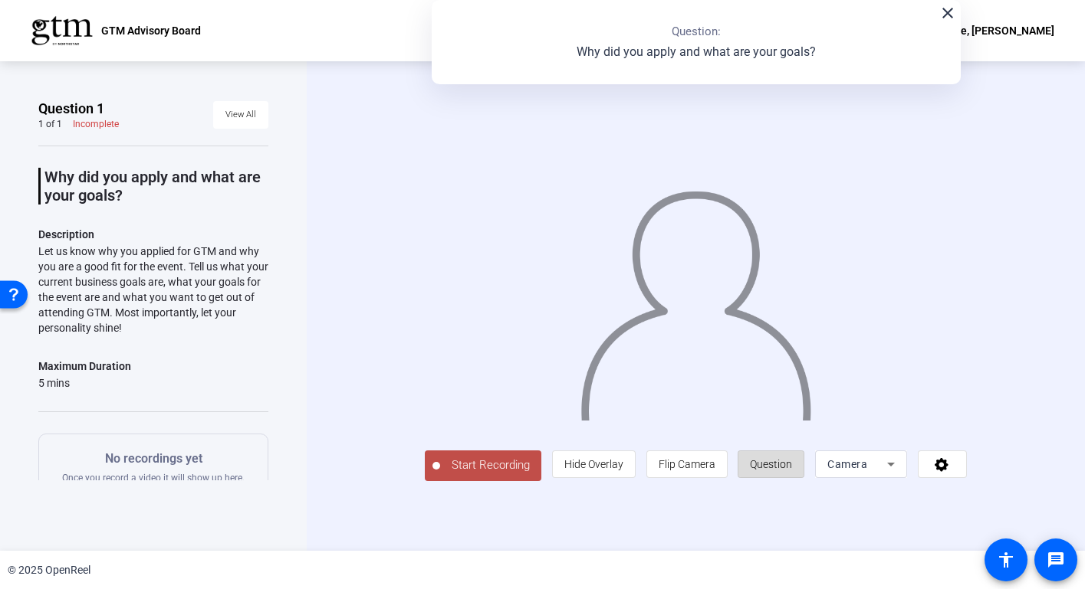
click at [792, 471] on span "Question" at bounding box center [771, 464] width 42 height 12
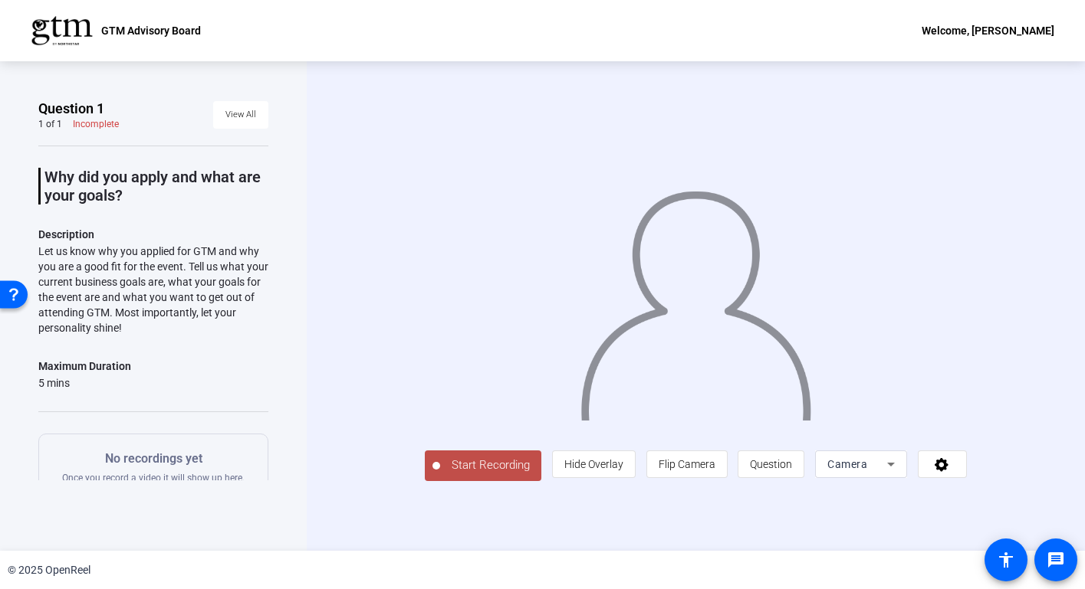
click at [867, 471] on span "Camera" at bounding box center [847, 464] width 40 height 12
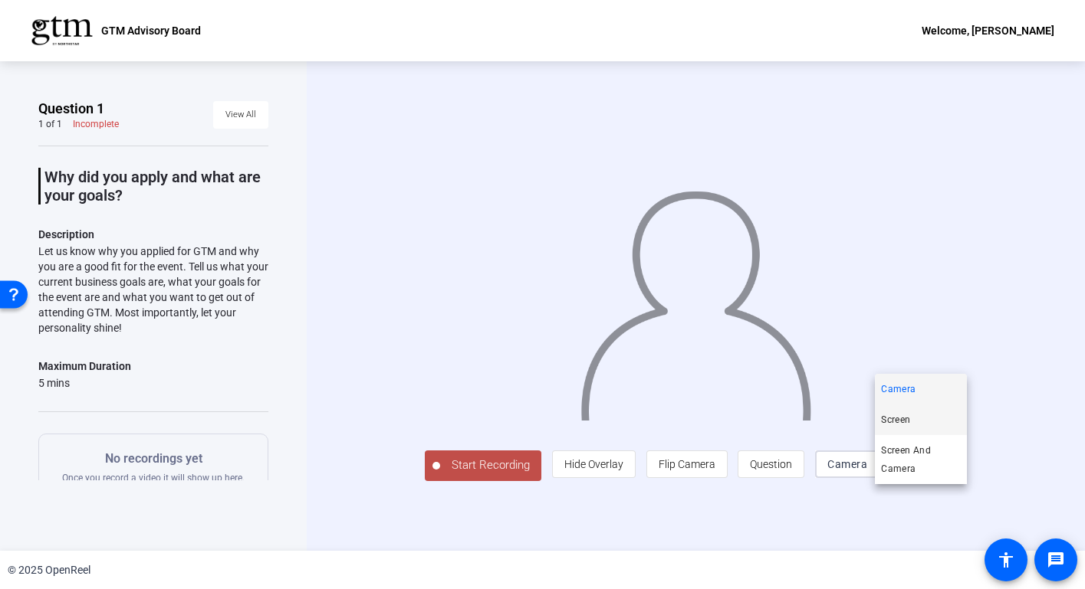
click at [917, 415] on mat-option "Screen" at bounding box center [921, 420] width 92 height 31
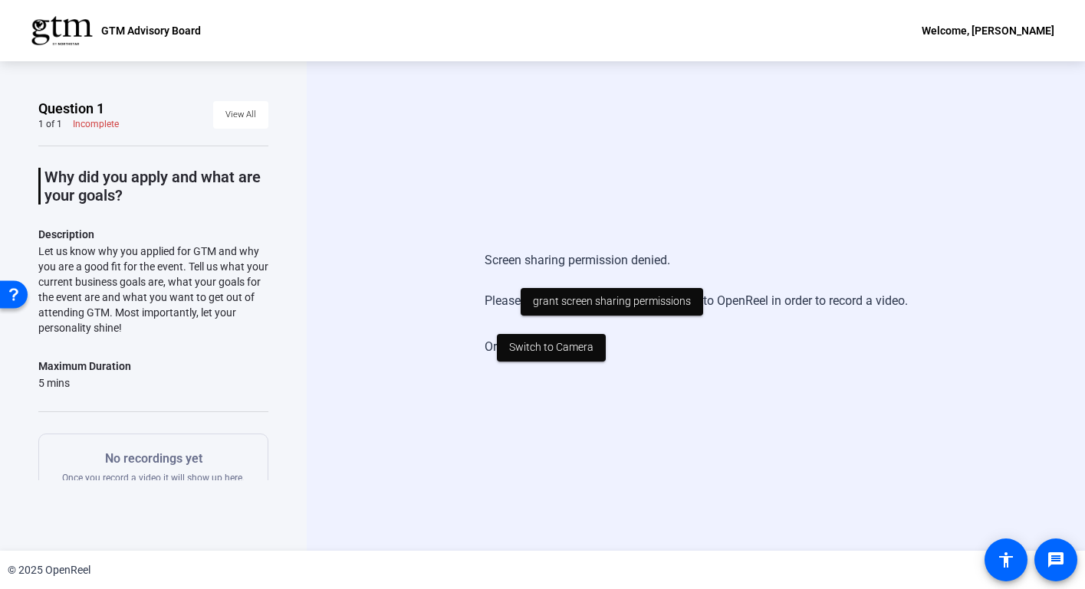
click at [549, 350] on span "Switch to Camera" at bounding box center [551, 348] width 84 height 16
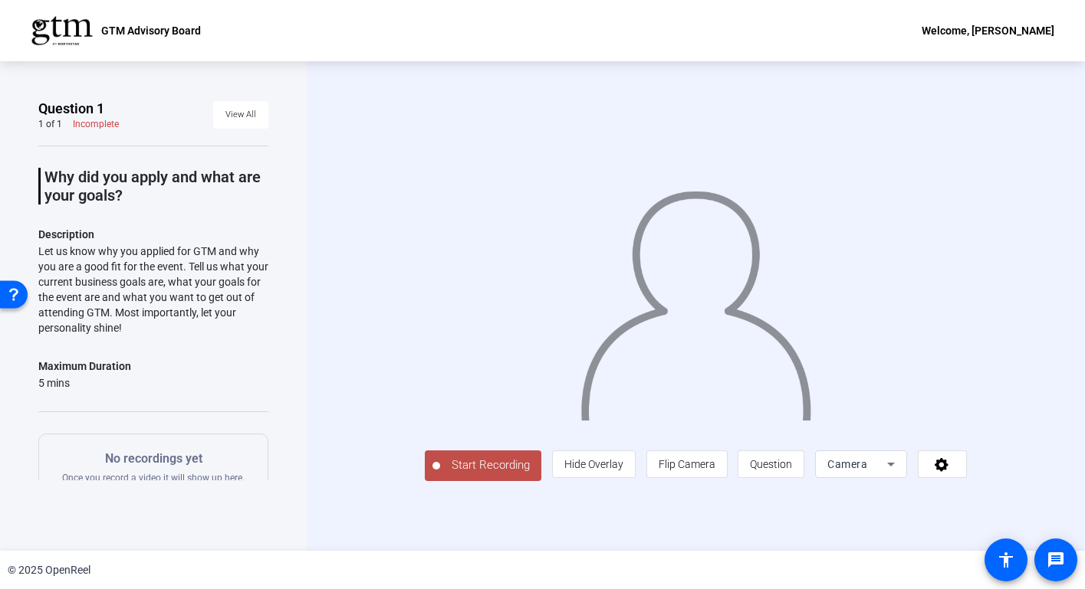
click at [900, 474] on icon at bounding box center [890, 464] width 18 height 18
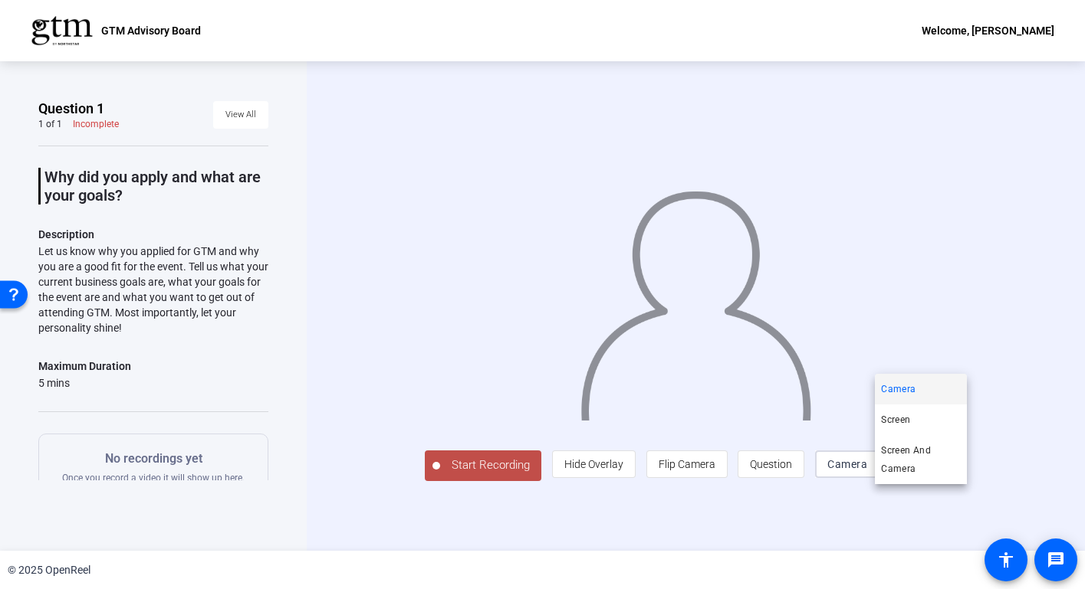
drag, startPoint x: 137, startPoint y: 190, endPoint x: 55, endPoint y: 185, distance: 82.1
click at [55, 185] on div at bounding box center [542, 294] width 1085 height 589
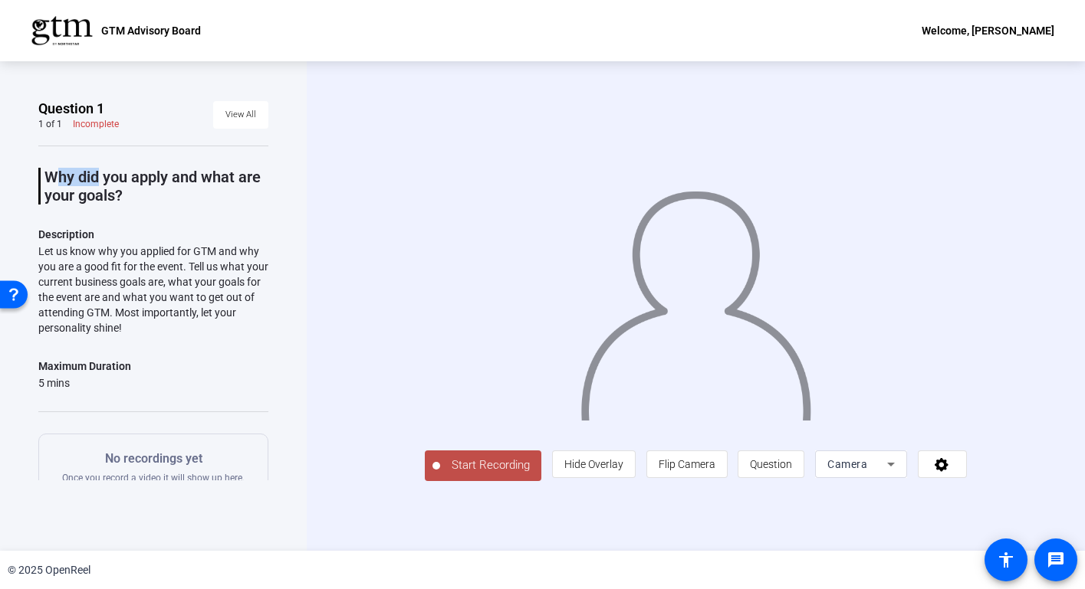
drag, startPoint x: 48, startPoint y: 175, endPoint x: 89, endPoint y: 180, distance: 41.7
click at [89, 180] on p "Why did you apply and what are your goals?" at bounding box center [156, 186] width 224 height 37
click at [57, 182] on p "Why did you apply and what are your goals?" at bounding box center [156, 186] width 224 height 37
drag, startPoint x: 46, startPoint y: 177, endPoint x: 150, endPoint y: 196, distance: 106.0
click at [150, 196] on p "Why did you apply and what are your goals?" at bounding box center [156, 186] width 224 height 37
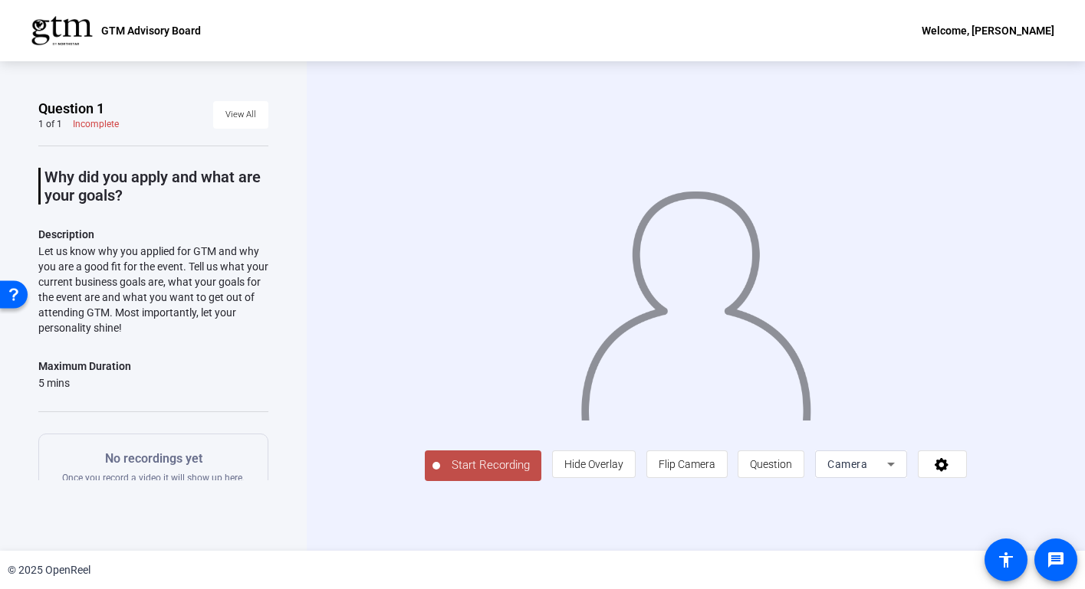
copy p "Why did you apply and what are your goals?"
drag, startPoint x: 151, startPoint y: 329, endPoint x: 35, endPoint y: 251, distance: 139.2
click at [35, 251] on div "Question 1 1 of 1 Incomplete View All Why did you apply and what are your goals…" at bounding box center [153, 306] width 307 height 490
copy div "Let us know why you applied for GTM and why you are a good fit for the event. T…"
click at [290, 244] on div "Question 1 1 of 1 Incomplete View All Why did you apply and what are your goals…" at bounding box center [153, 306] width 307 height 490
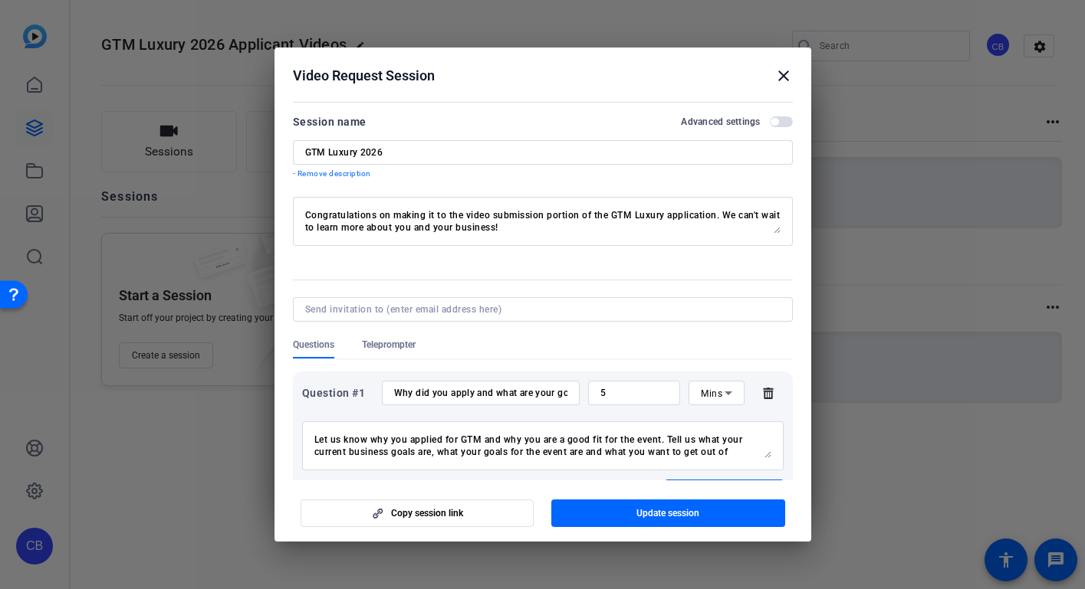
scroll to position [97, 0]
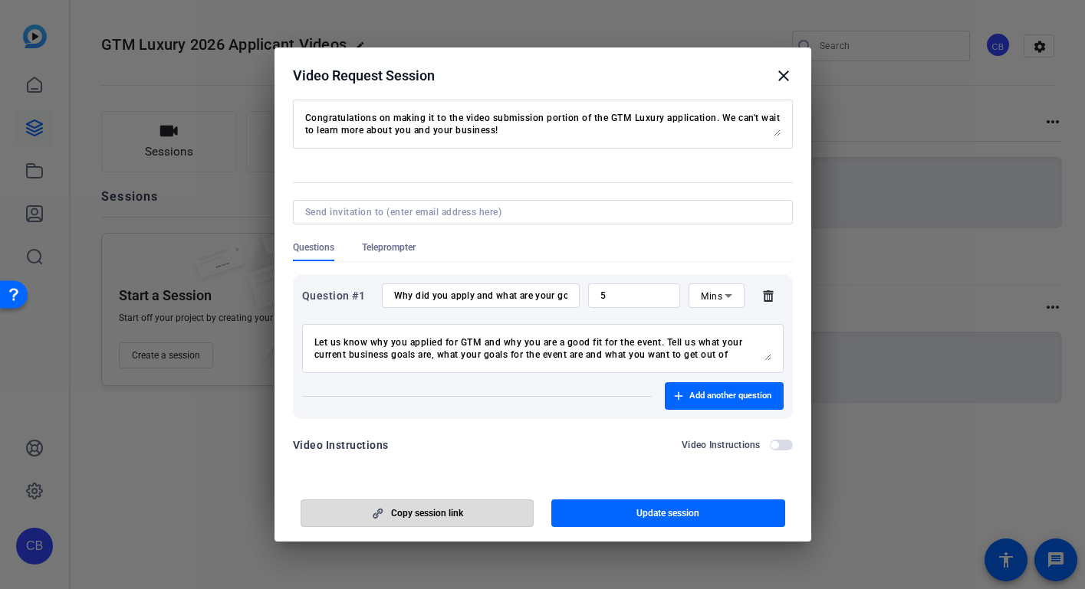
click at [442, 517] on span "Copy session link" at bounding box center [427, 513] width 72 height 12
